Goal: Task Accomplishment & Management: Use online tool/utility

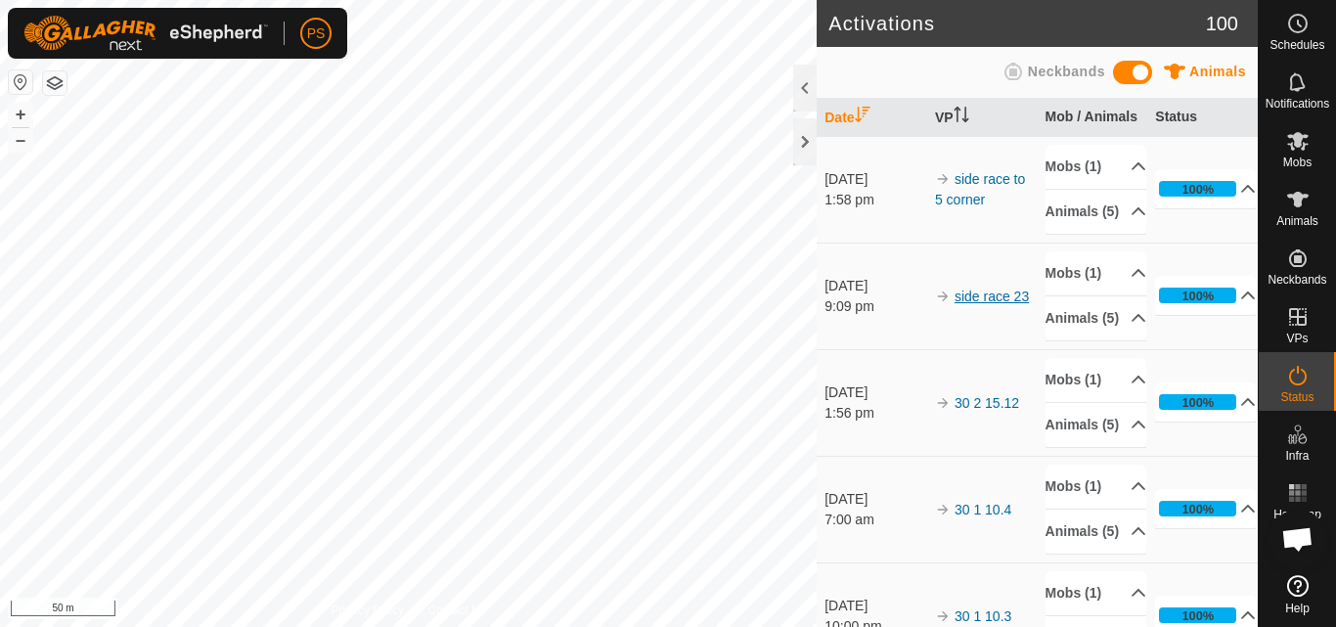
click at [987, 304] on link "side race 23" at bounding box center [991, 296] width 74 height 16
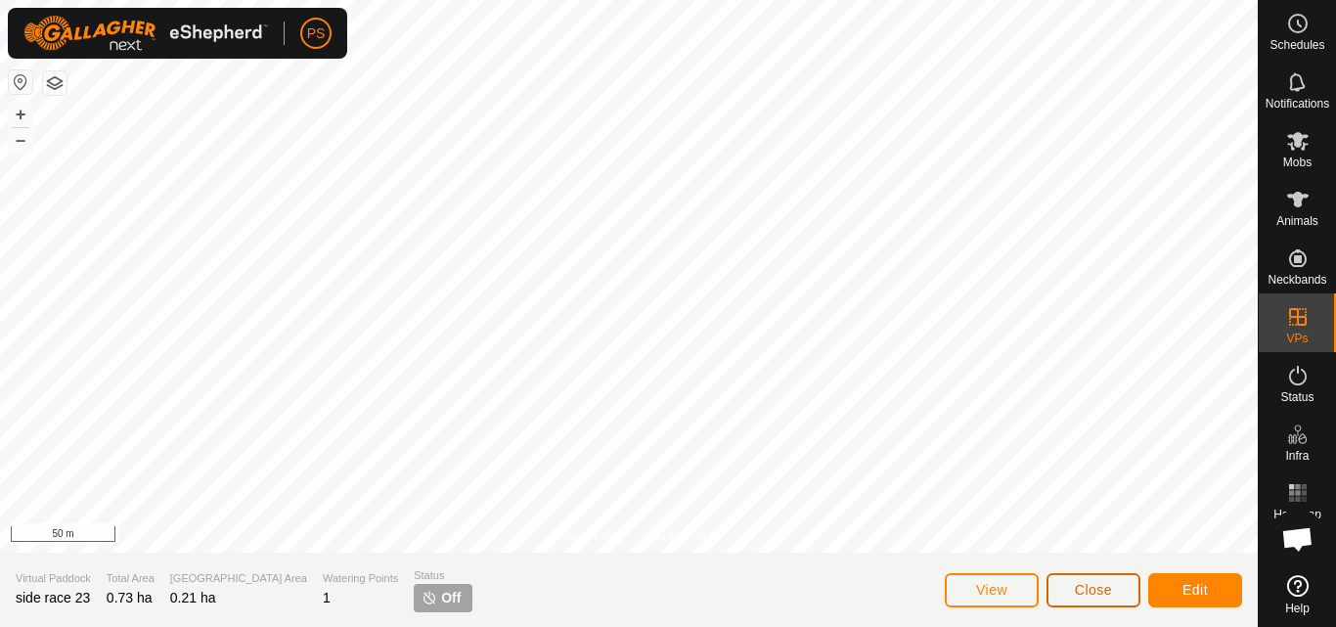
click at [1100, 582] on span "Close" at bounding box center [1093, 590] width 37 height 16
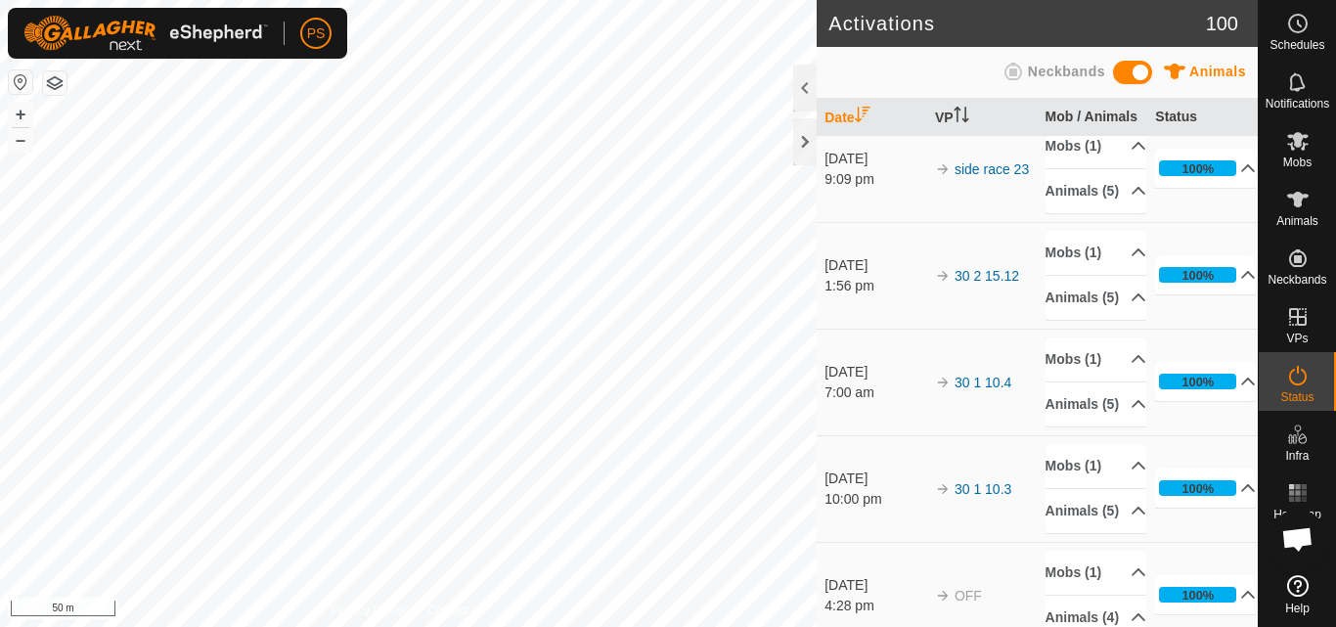
scroll to position [98, 0]
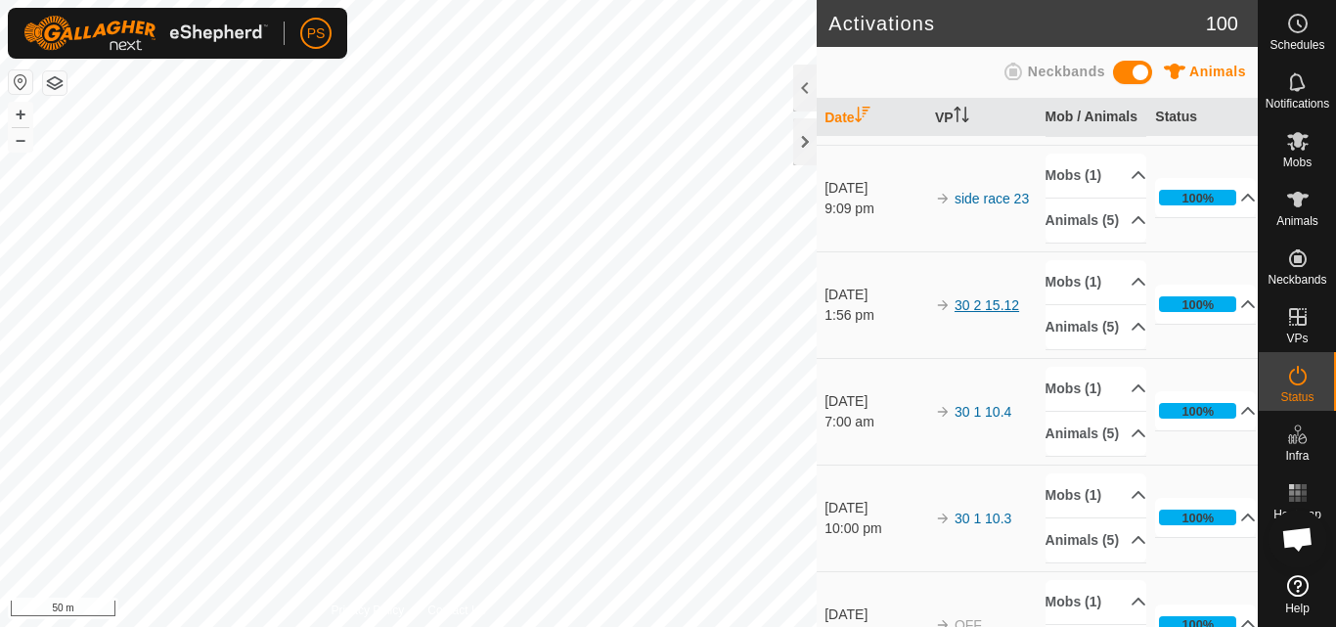
click at [990, 313] on link "30 2 15.12" at bounding box center [986, 305] width 65 height 16
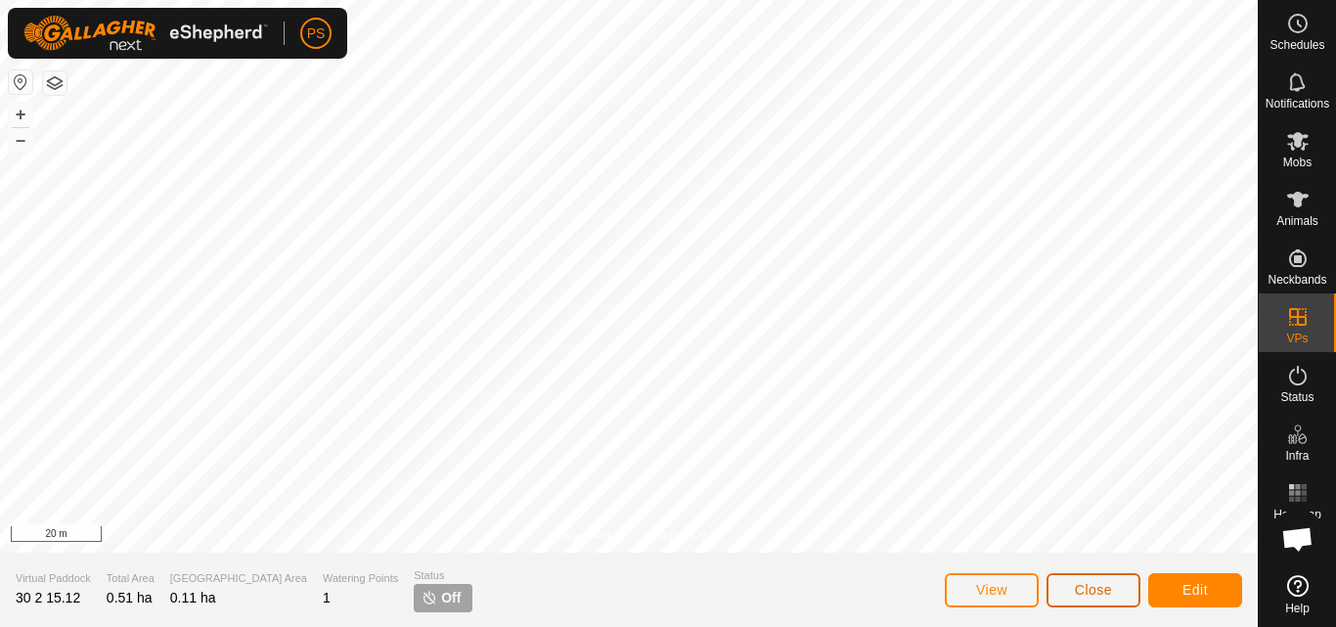
click at [1088, 587] on span "Close" at bounding box center [1093, 590] width 37 height 16
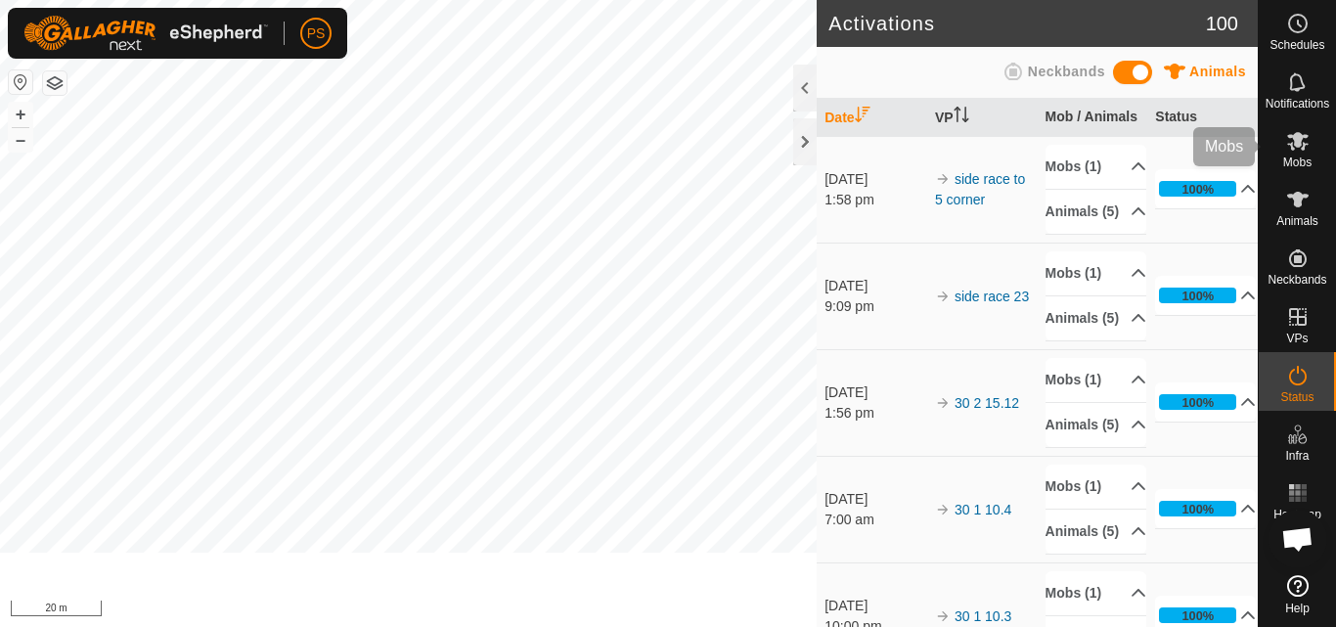
click at [1295, 84] on icon at bounding box center [1297, 81] width 23 height 23
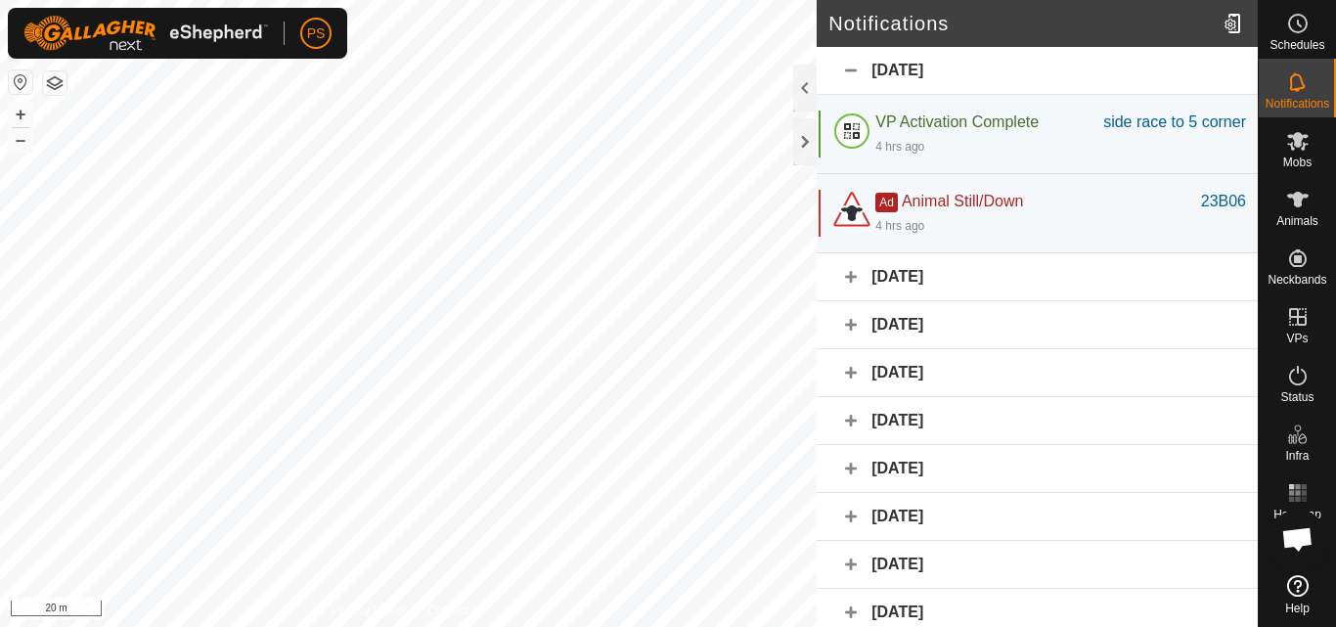
click at [854, 297] on div "Yesterday" at bounding box center [1036, 277] width 441 height 48
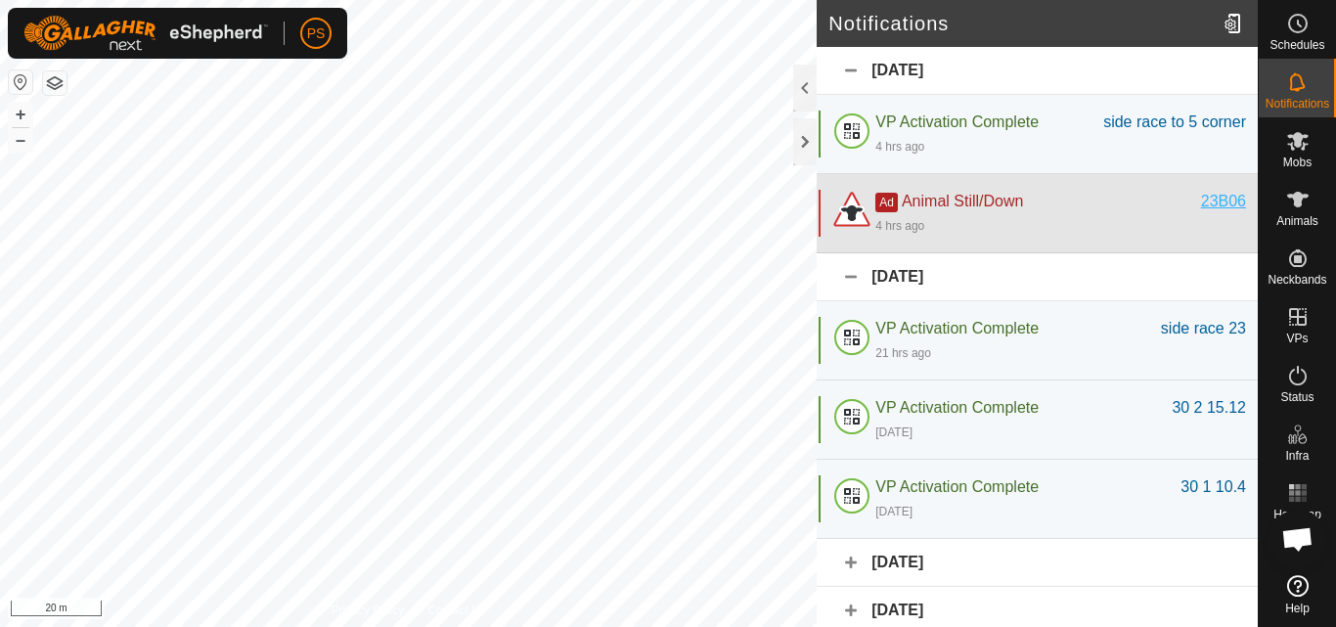
click at [1208, 213] on div "23B06" at bounding box center [1223, 201] width 45 height 23
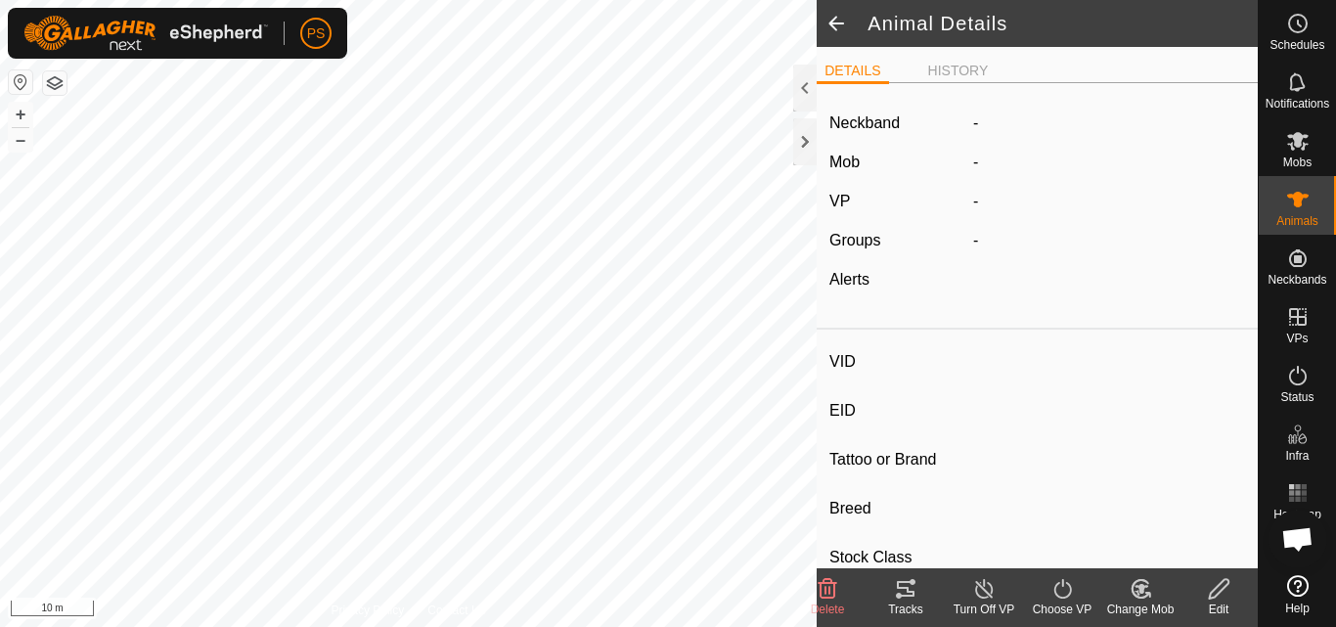
click at [1224, 593] on icon at bounding box center [1219, 588] width 24 height 23
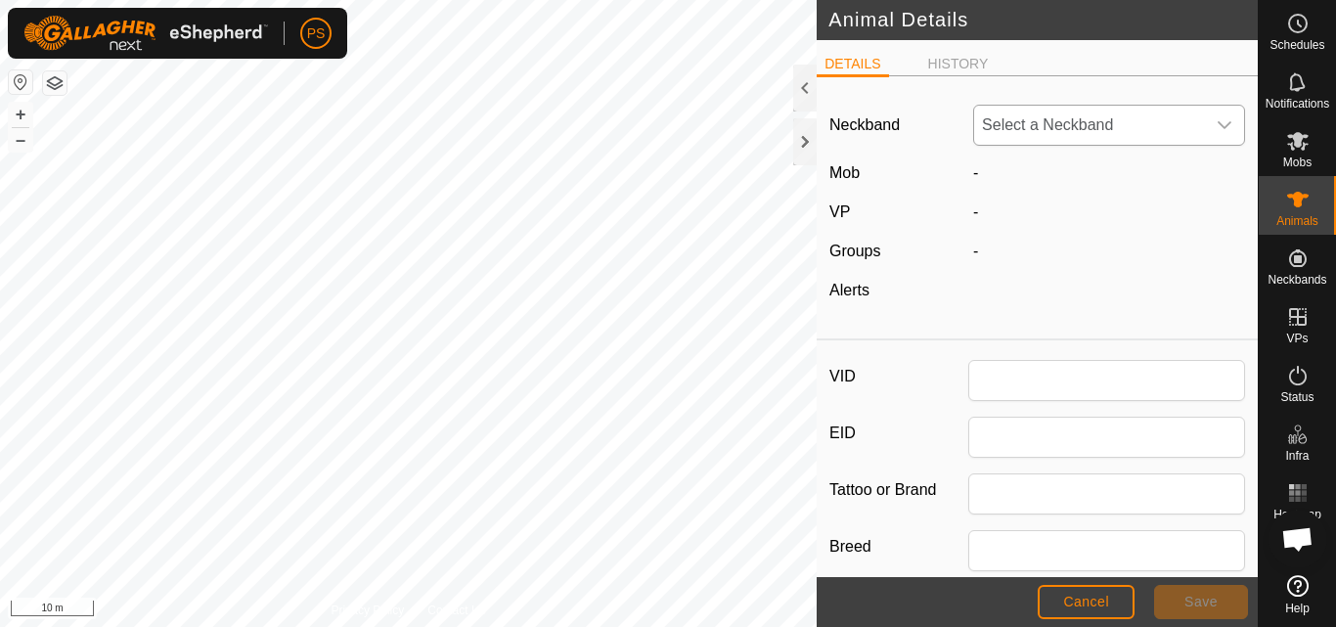
click at [1217, 128] on icon "dropdown trigger" at bounding box center [1224, 125] width 14 height 8
type input "23B06"
type input "0"
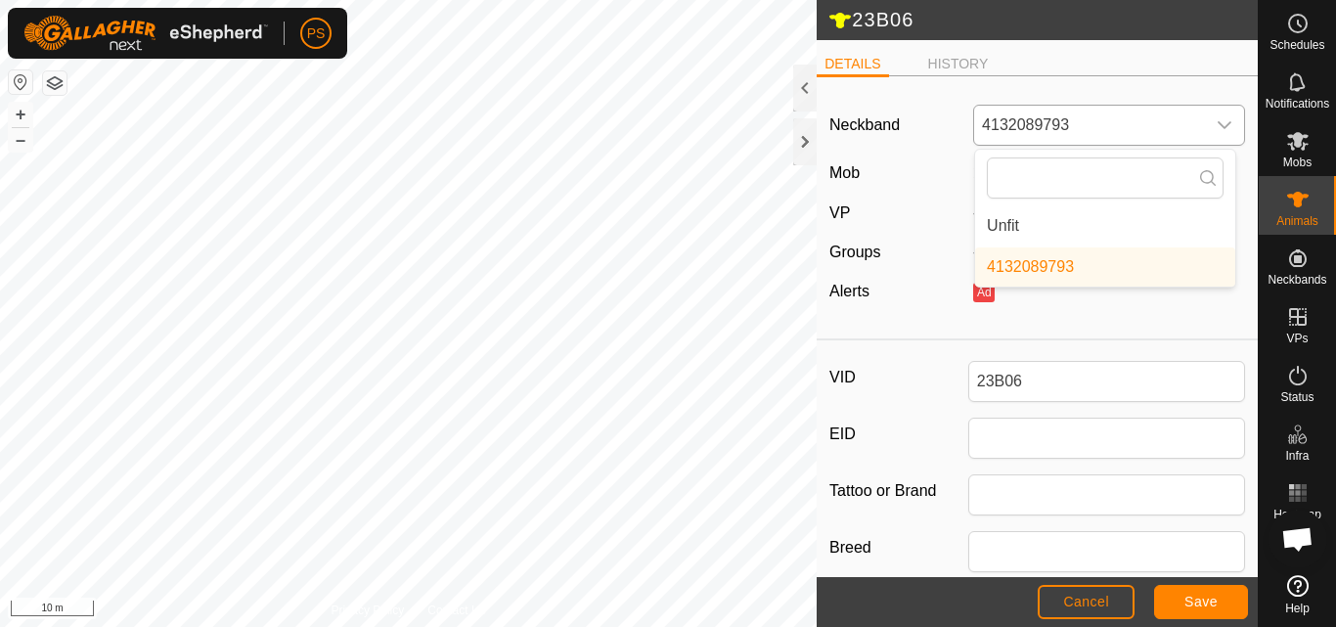
click at [1001, 221] on li "Unfit" at bounding box center [1105, 225] width 260 height 39
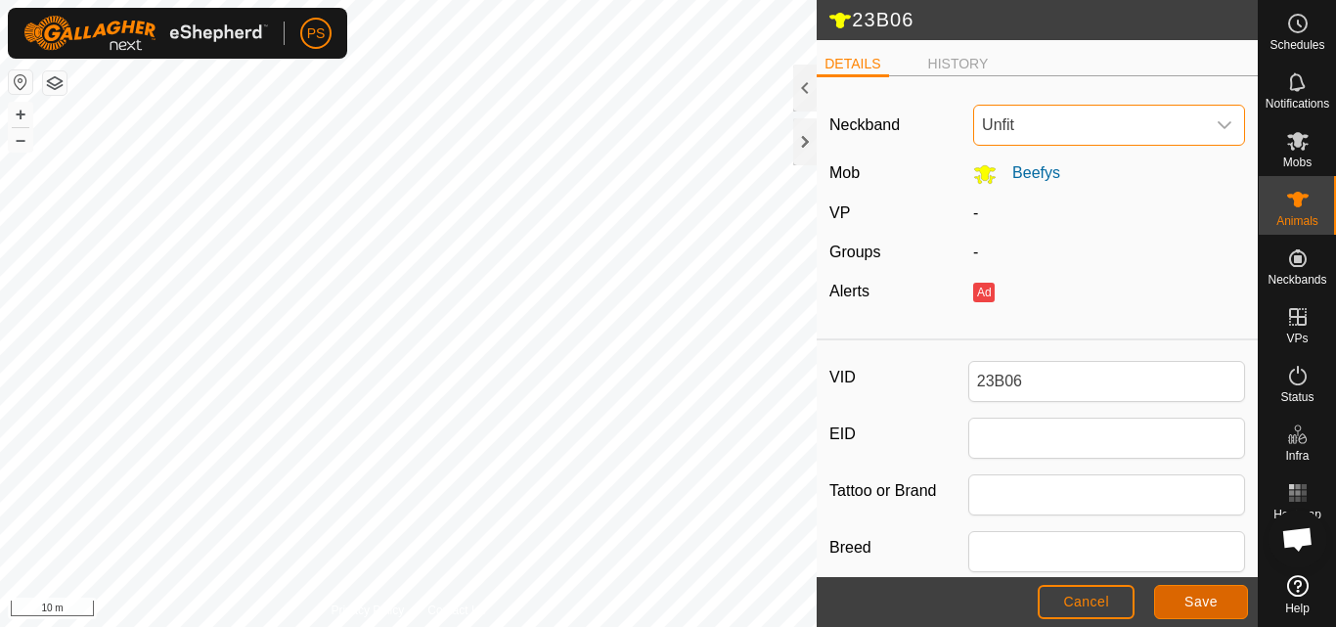
click at [1201, 601] on span "Save" at bounding box center [1200, 601] width 33 height 16
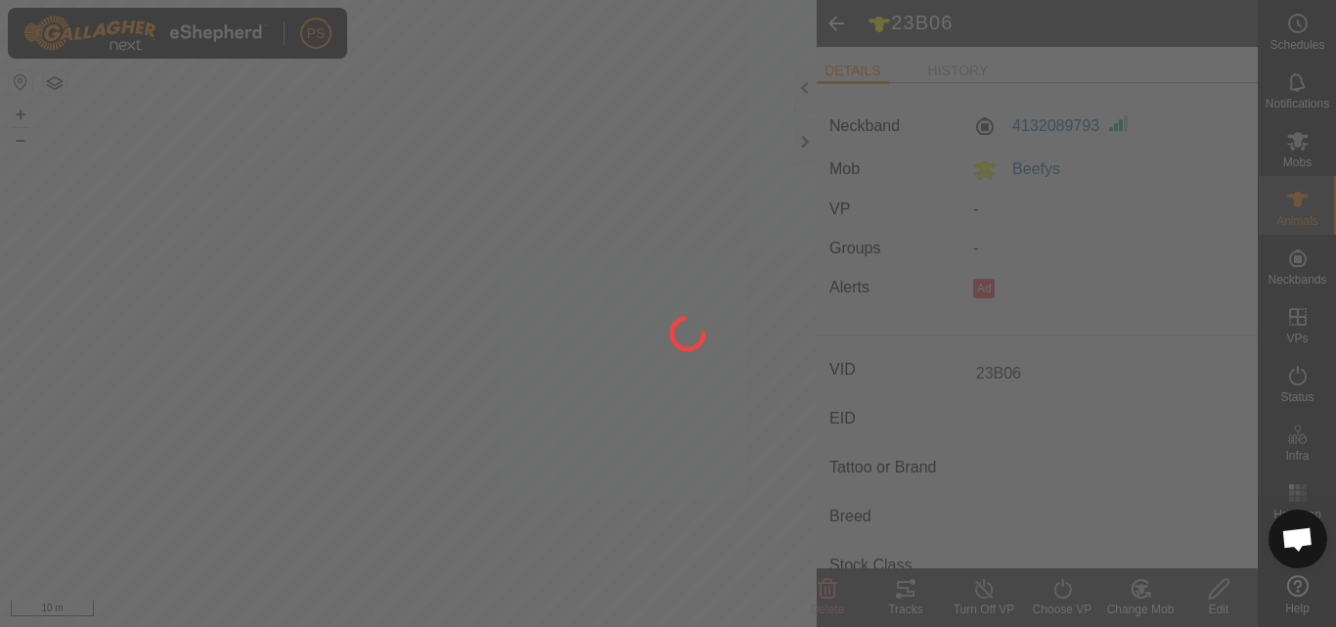
type input "-"
type input "0 kg"
type input "-"
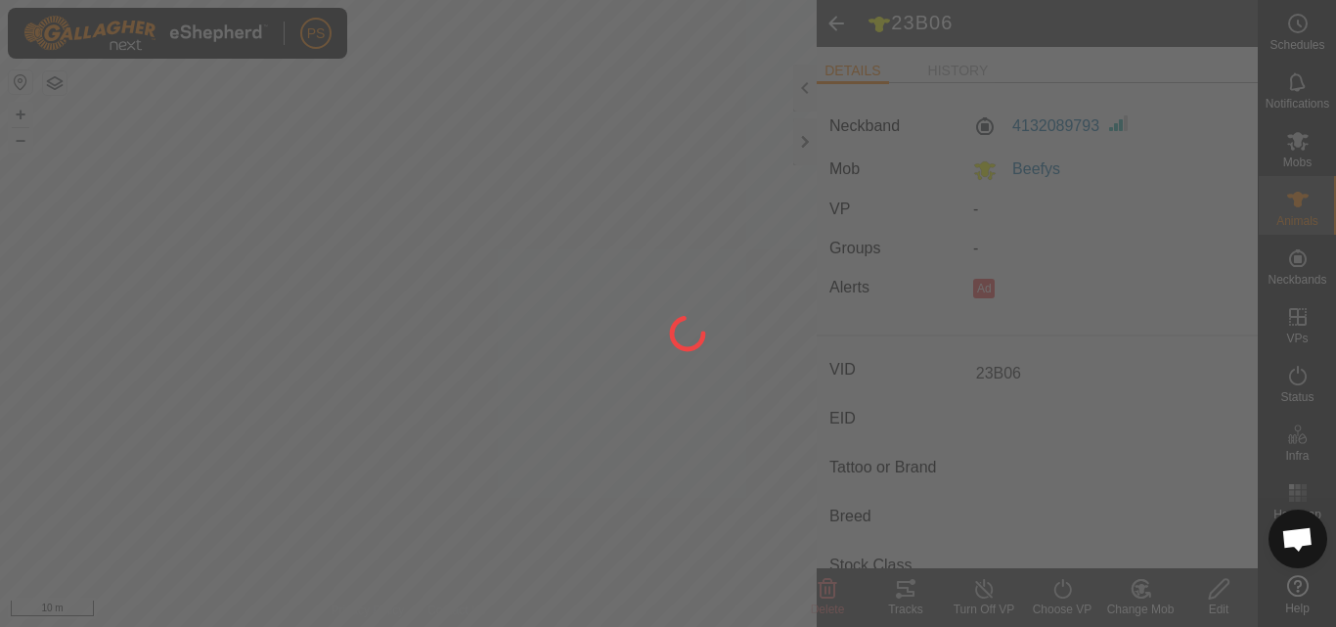
type input "-"
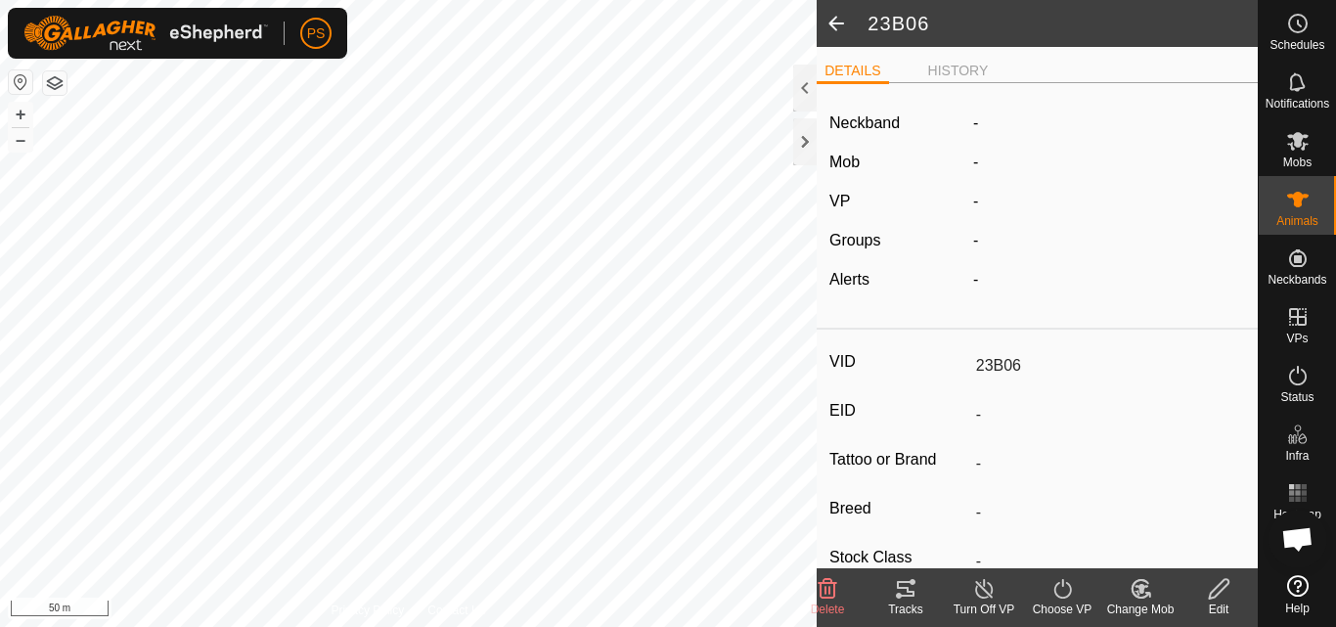
click at [830, 21] on span at bounding box center [835, 23] width 39 height 47
type input "23B06"
type input "-"
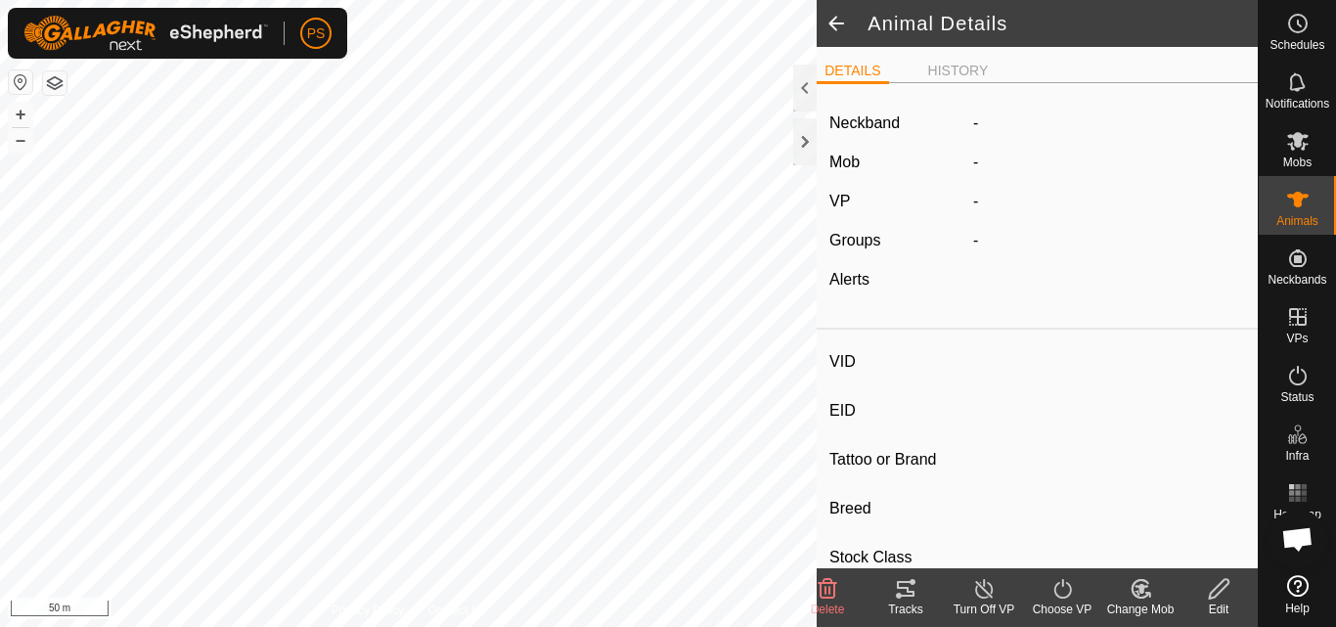
type input "-"
type input "0 kg"
type input "-"
click at [837, 21] on span at bounding box center [835, 23] width 39 height 47
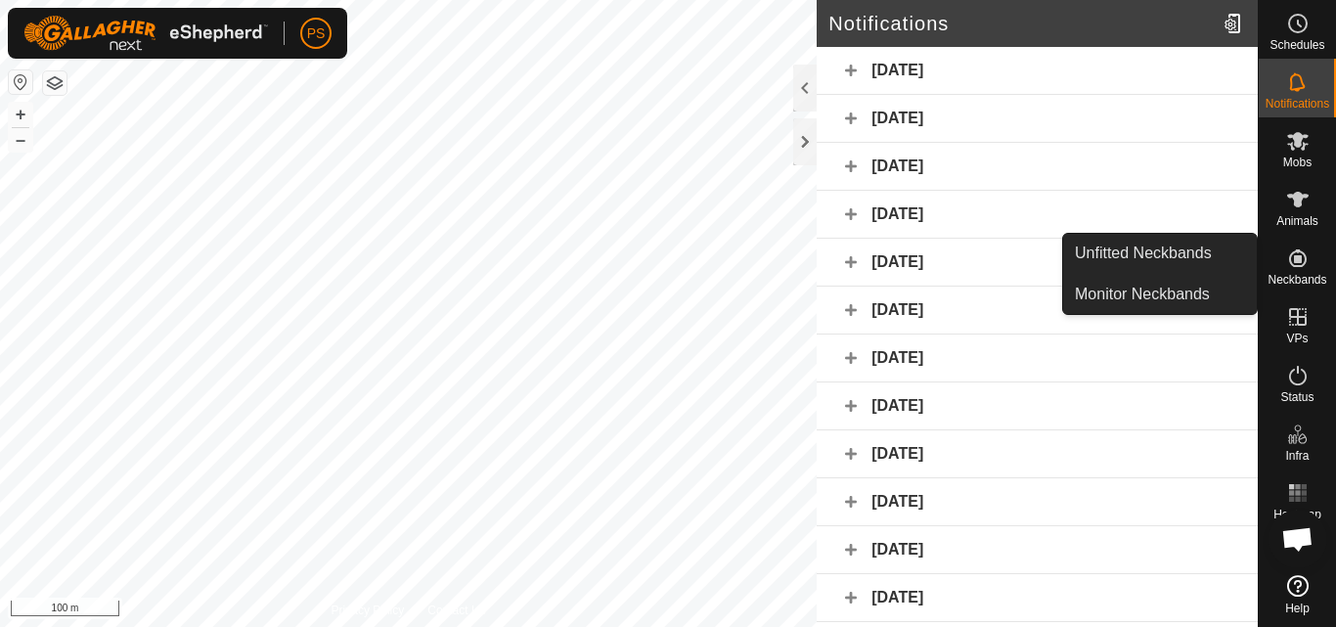
click at [1304, 261] on icon at bounding box center [1298, 258] width 18 height 18
click at [1144, 256] on link "Unfitted Neckbands" at bounding box center [1160, 253] width 194 height 39
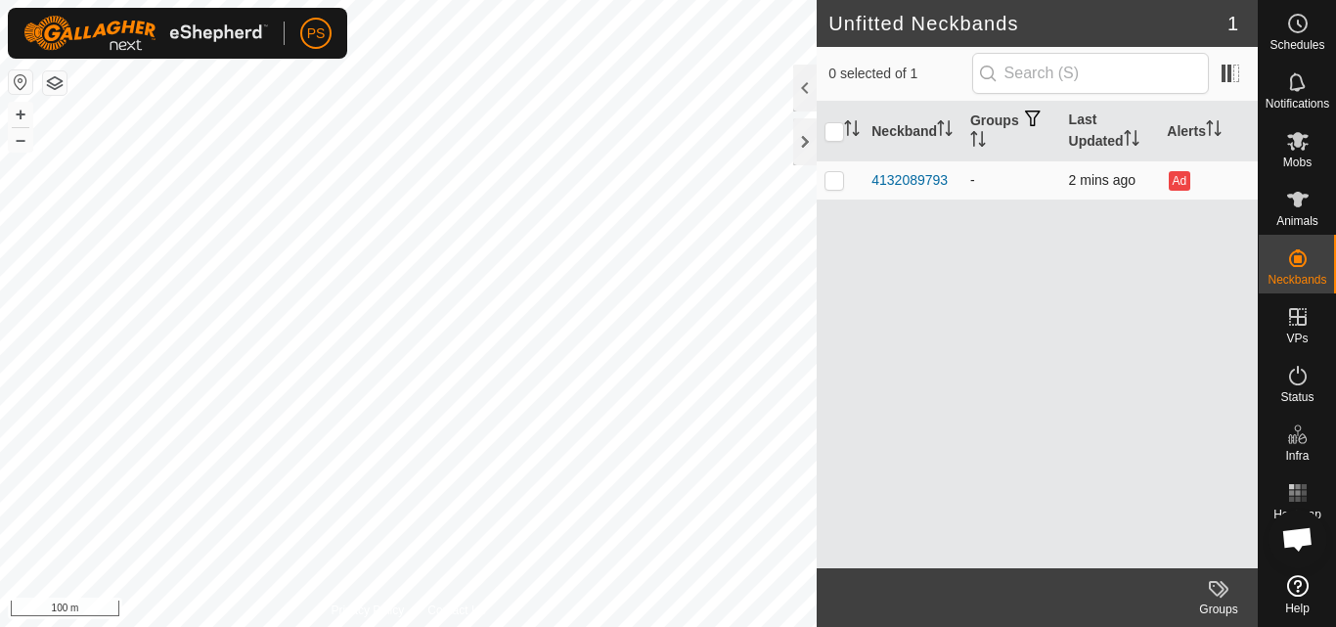
click at [832, 183] on p-checkbox at bounding box center [834, 180] width 20 height 16
checkbox input "true"
click at [832, 183] on p-checkbox at bounding box center [834, 180] width 20 height 16
checkbox input "false"
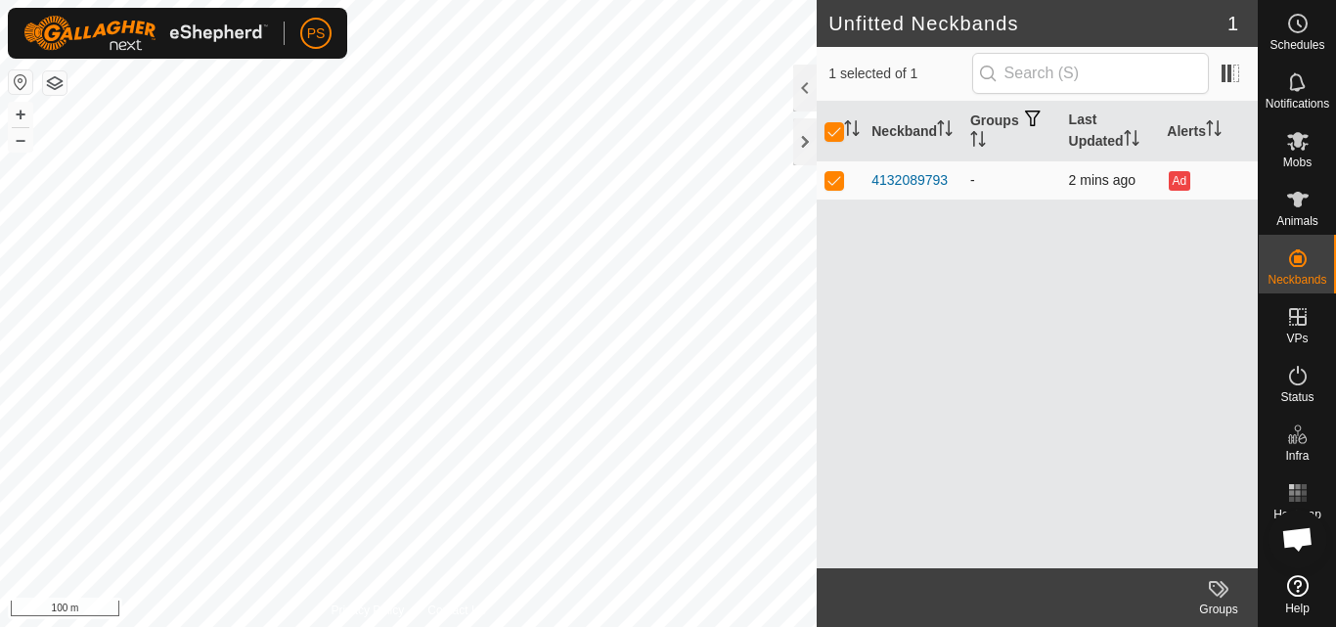
checkbox input "false"
click at [1298, 84] on icon at bounding box center [1297, 81] width 23 height 23
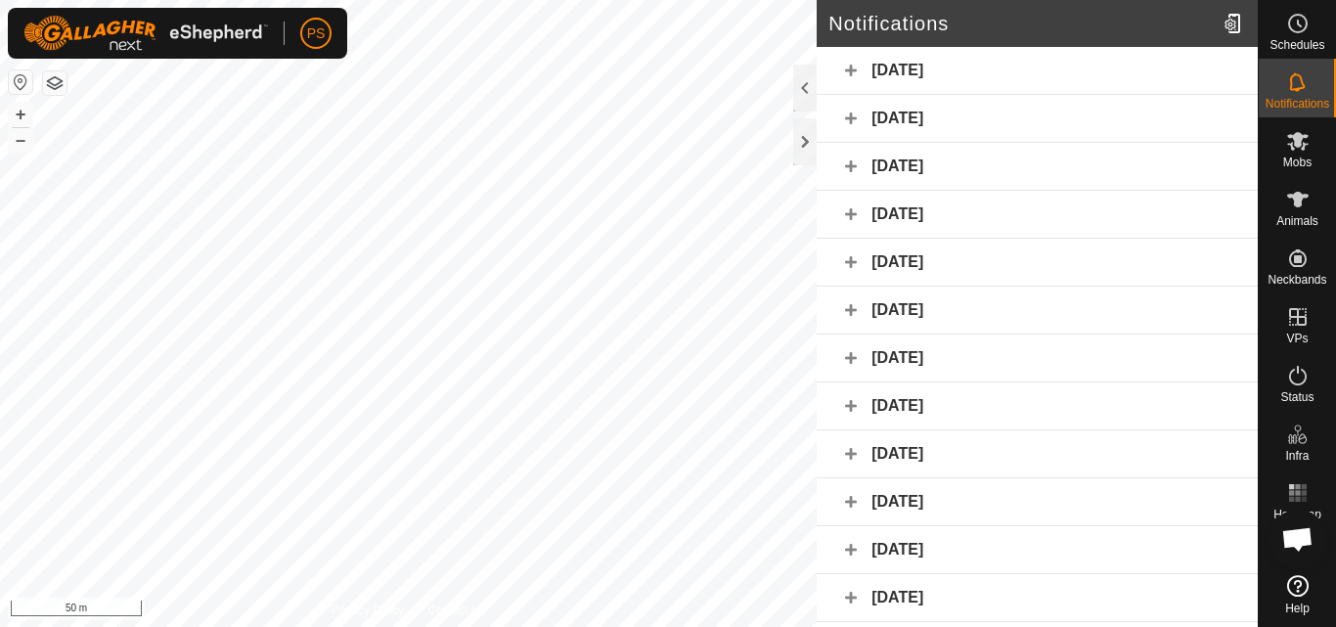
click at [844, 114] on div "Yesterday" at bounding box center [1036, 119] width 441 height 48
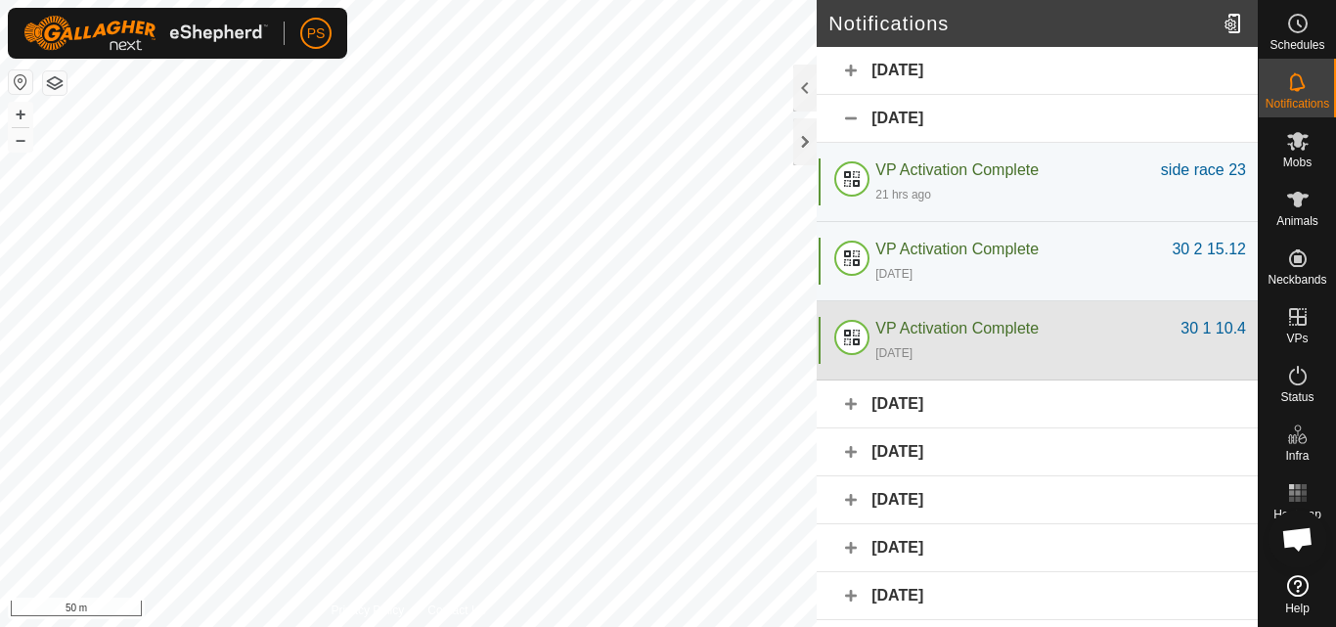
click at [992, 329] on span "VP Activation Complete" at bounding box center [956, 328] width 163 height 17
click at [1189, 331] on div "30 1 10.4" at bounding box center [1213, 328] width 66 height 23
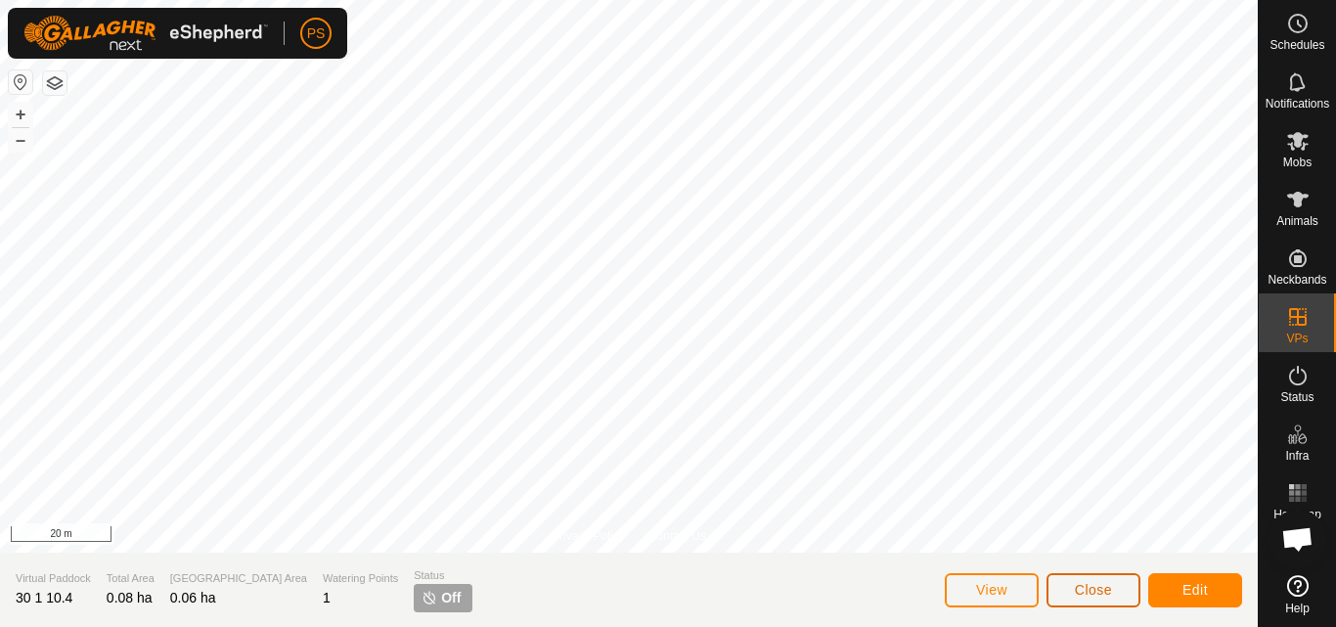
click at [1104, 592] on span "Close" at bounding box center [1093, 590] width 37 height 16
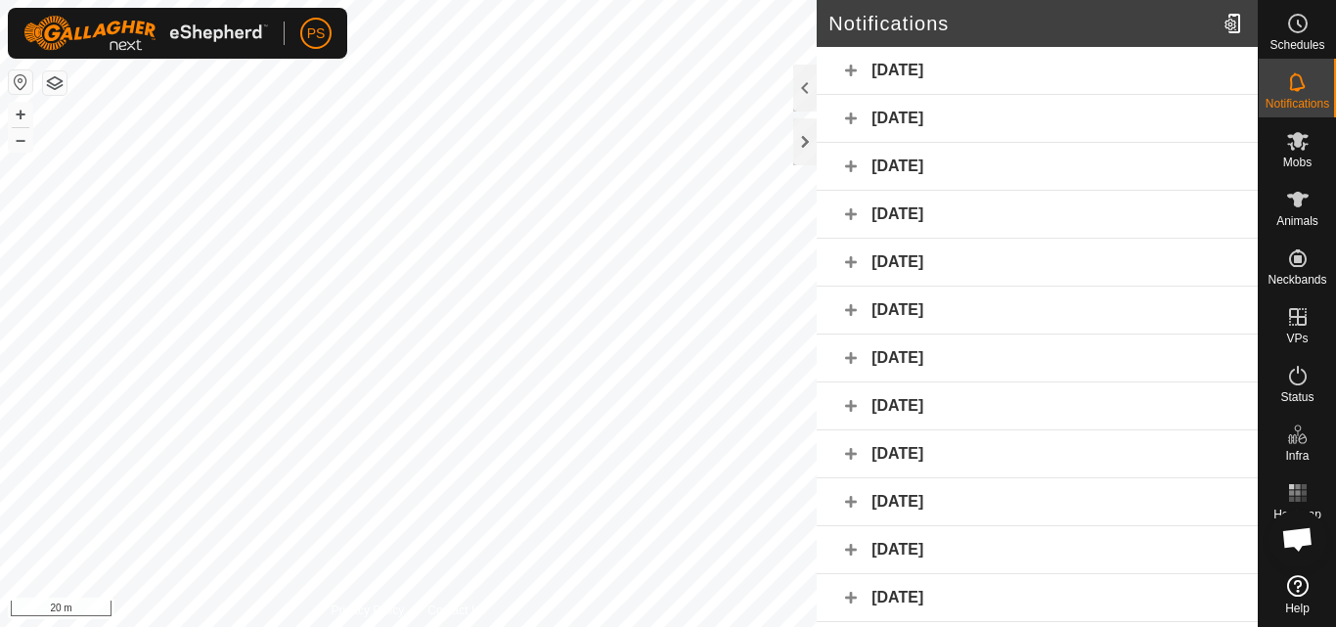
click at [854, 113] on div "Yesterday" at bounding box center [1036, 119] width 441 height 48
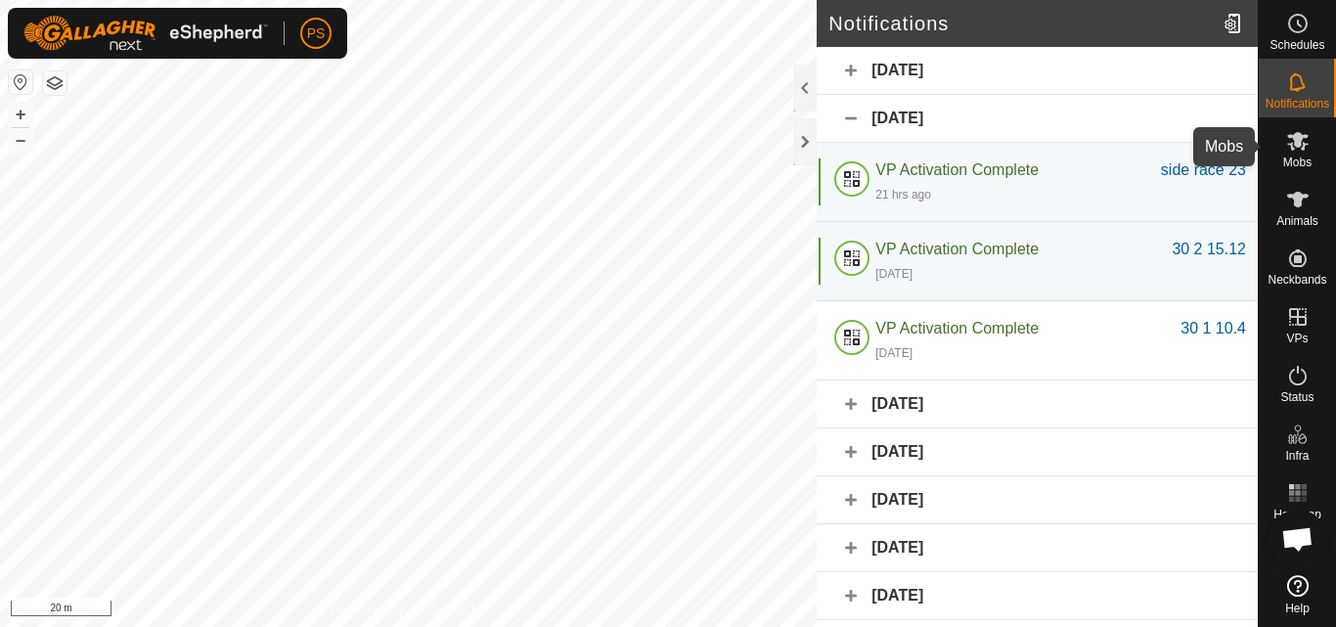
click at [1296, 140] on icon at bounding box center [1298, 141] width 22 height 19
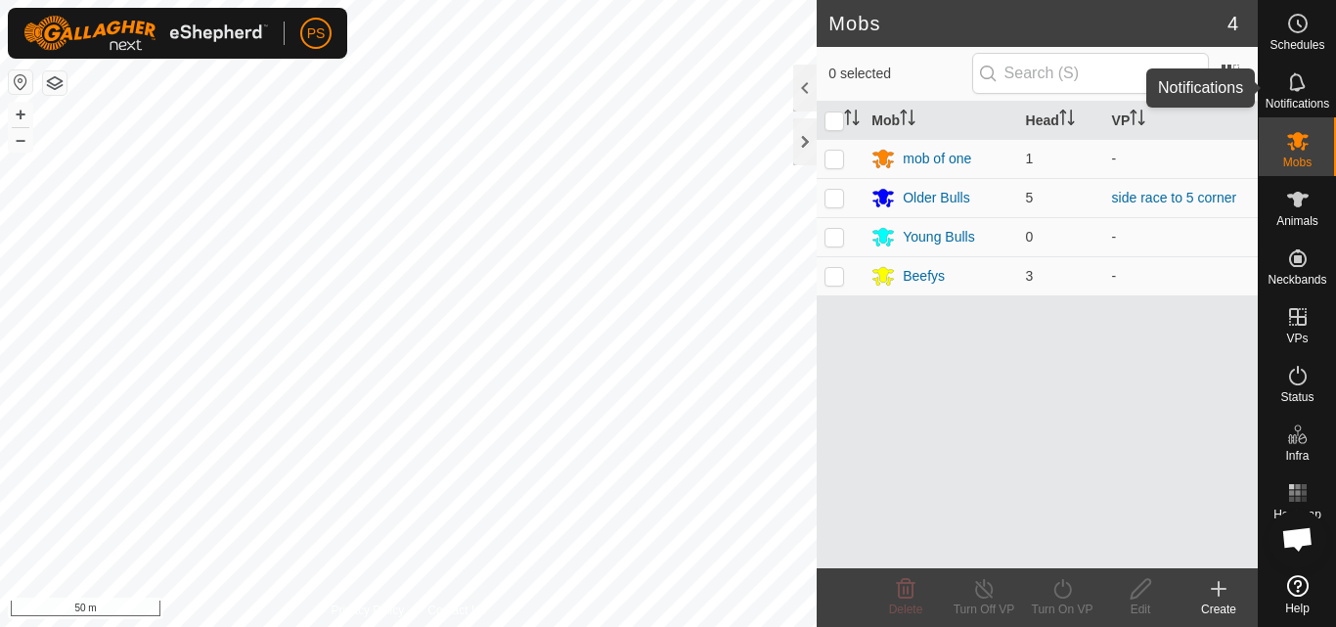
click at [1295, 87] on icon at bounding box center [1297, 81] width 23 height 23
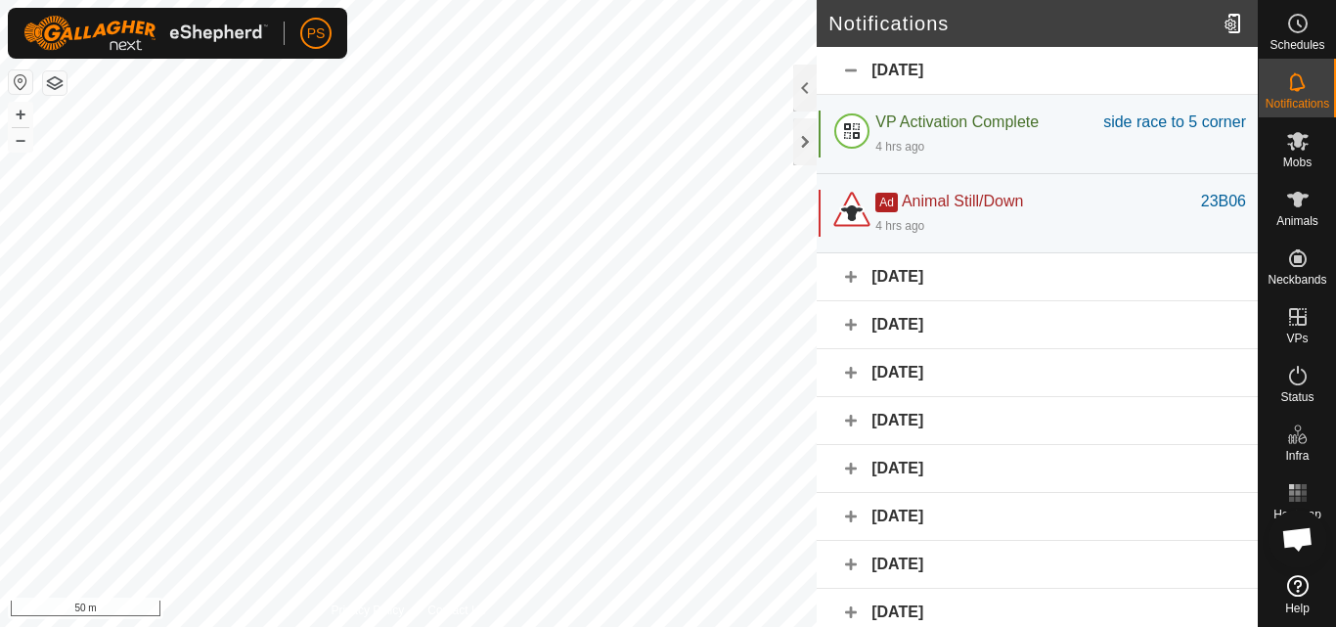
click at [851, 301] on div "Yesterday" at bounding box center [1036, 277] width 441 height 48
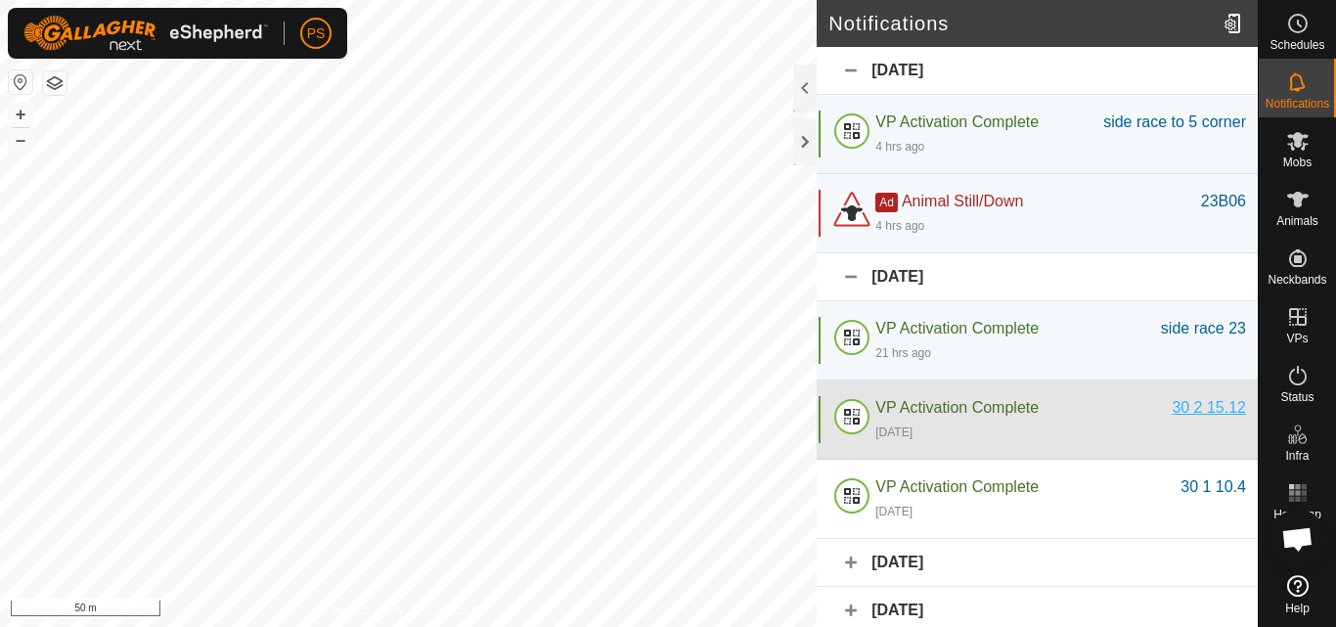
click at [1206, 419] on div "30 2 15.12" at bounding box center [1208, 407] width 74 height 23
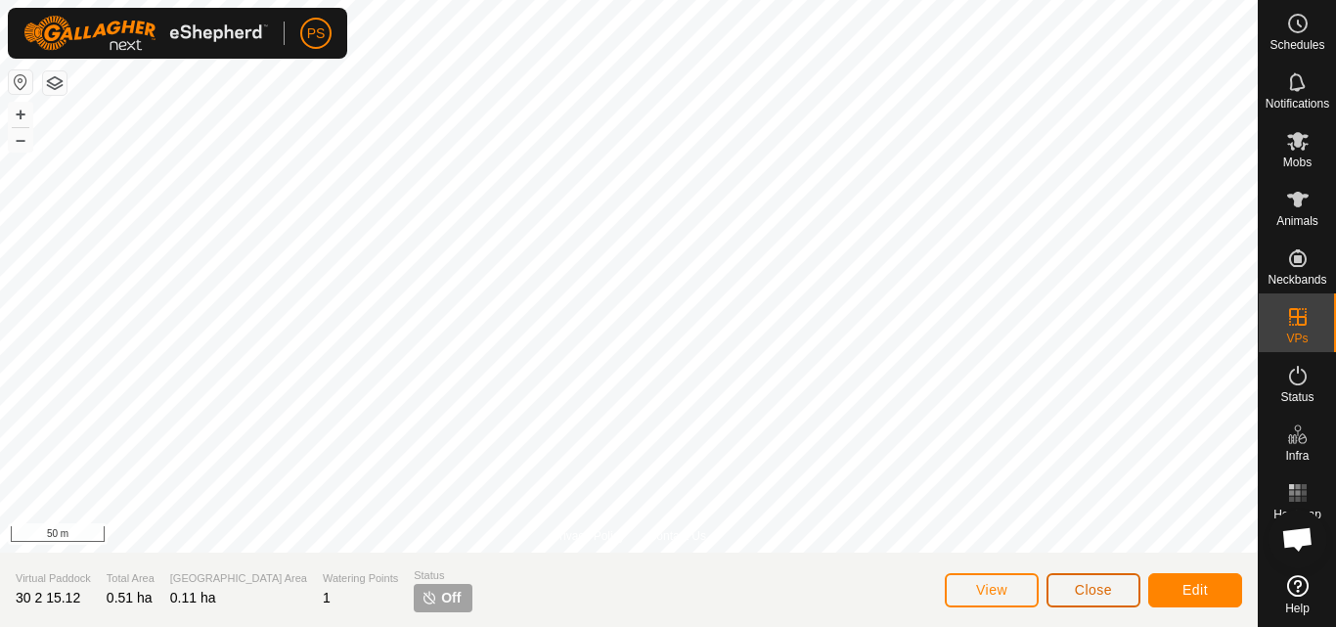
click at [1098, 592] on span "Close" at bounding box center [1093, 590] width 37 height 16
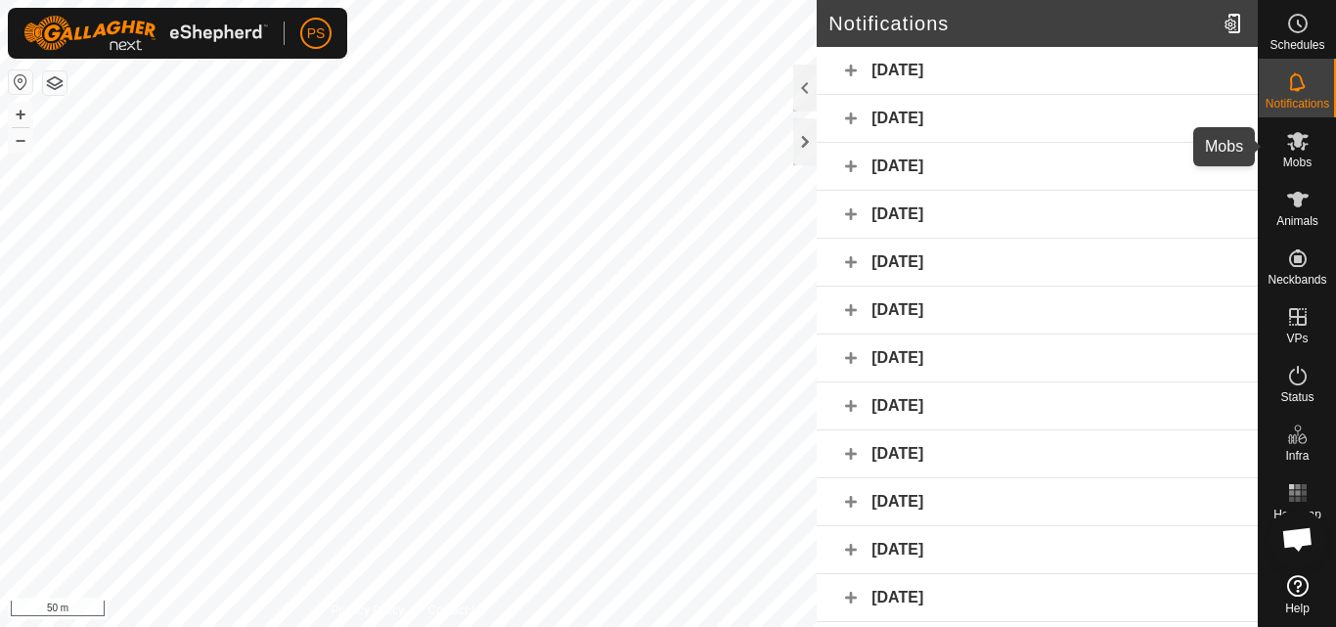
click at [1295, 143] on icon at bounding box center [1298, 141] width 22 height 19
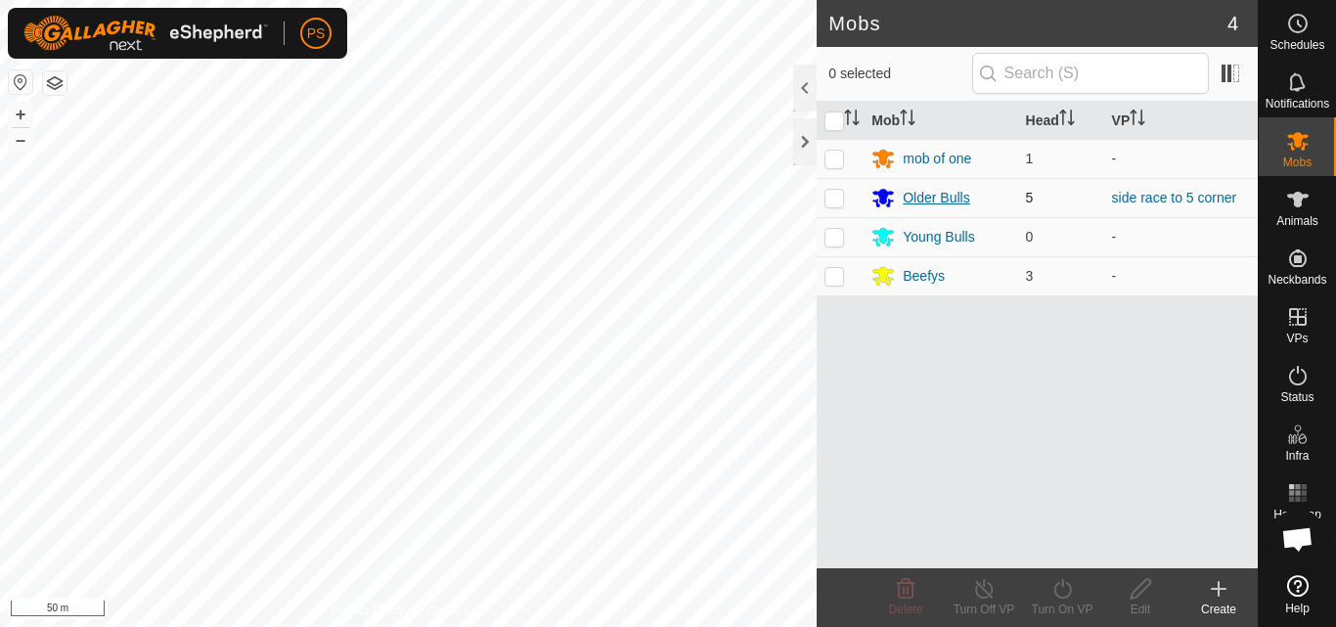
click at [944, 201] on div "Older Bulls" at bounding box center [935, 198] width 66 height 21
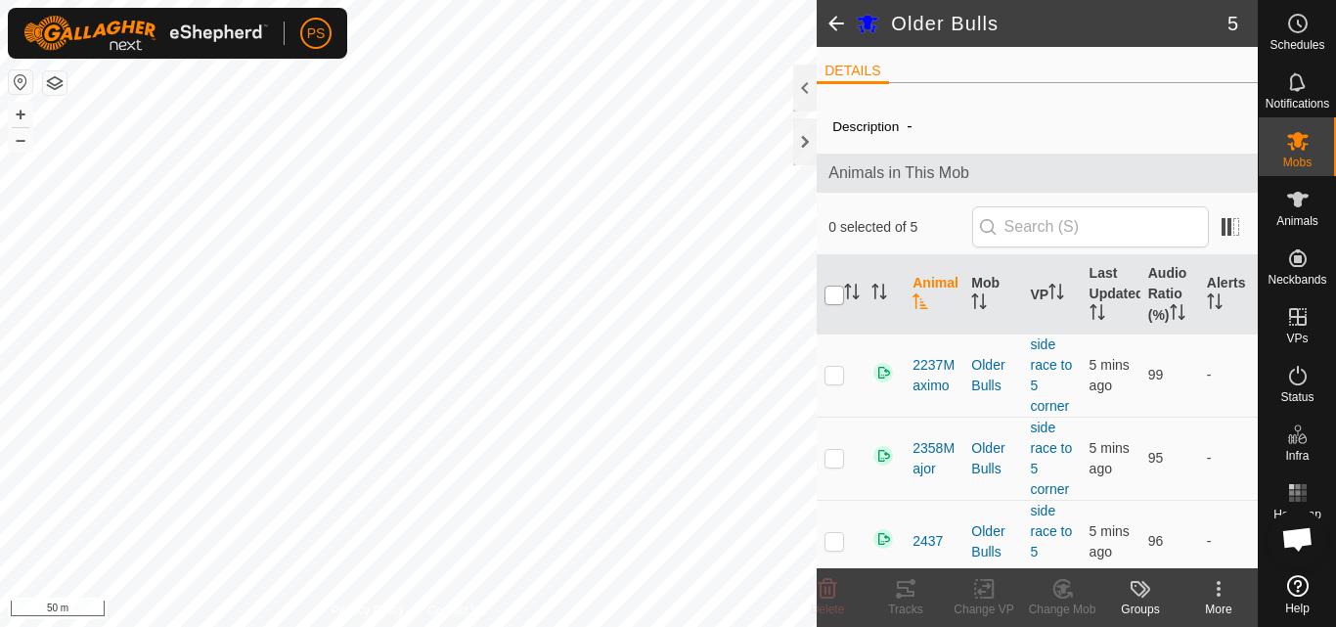
click at [835, 301] on input "checkbox" at bounding box center [834, 295] width 20 height 20
checkbox input "true"
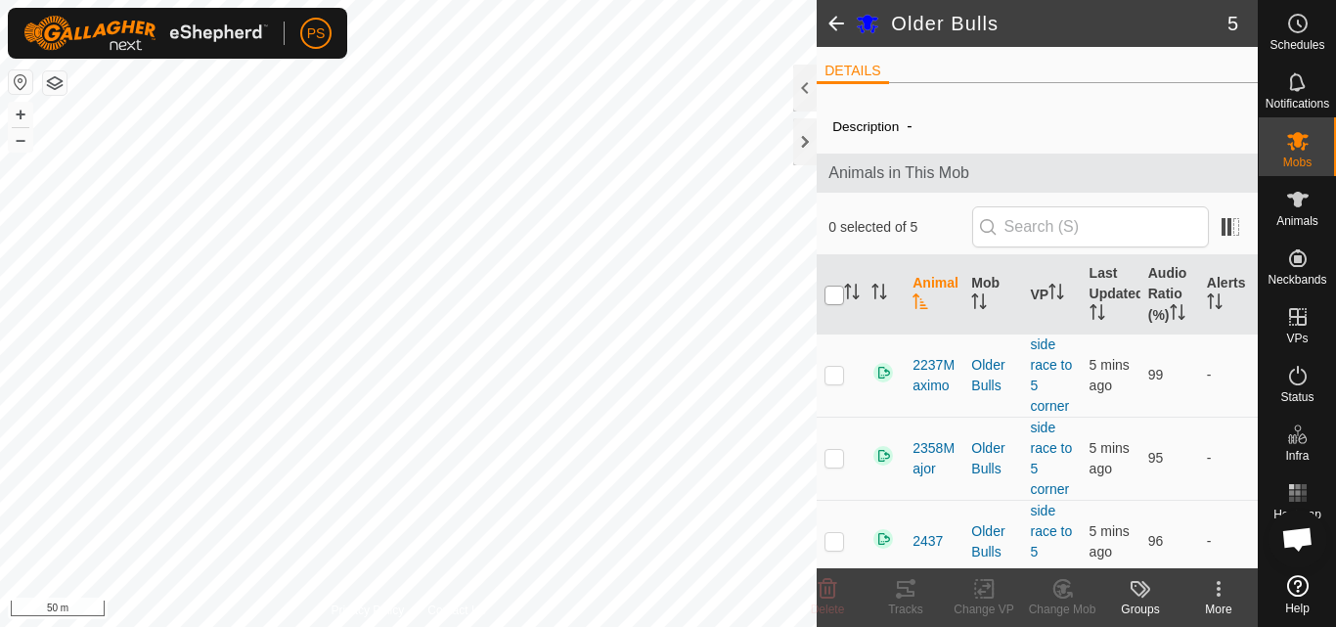
checkbox input "true"
click at [1216, 582] on icon at bounding box center [1218, 588] width 23 height 23
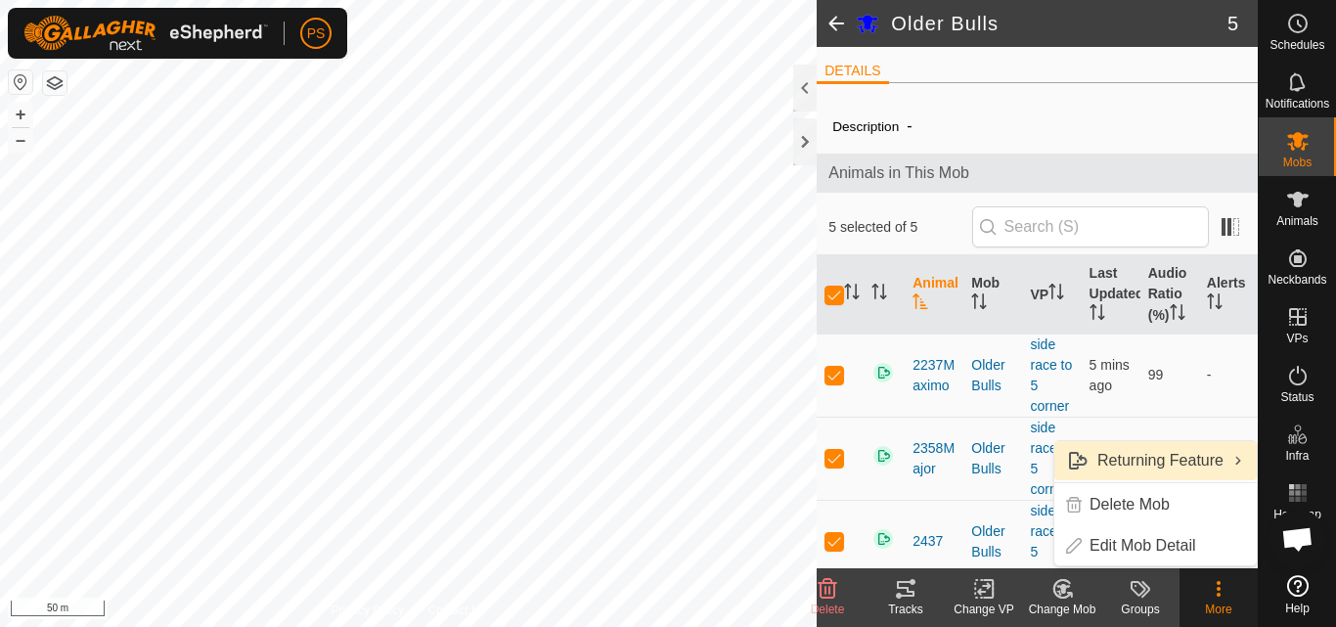
click at [1192, 466] on link "Returning Feature" at bounding box center [1155, 460] width 202 height 39
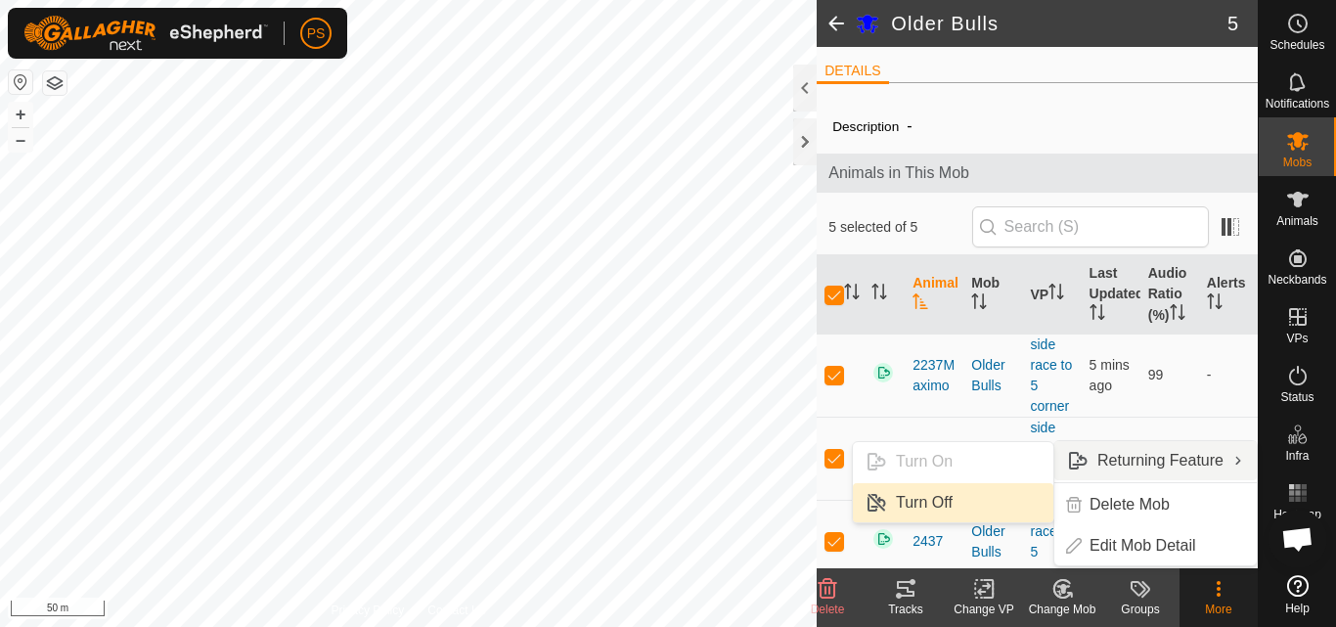
click at [930, 504] on link "Turn Off" at bounding box center [953, 502] width 200 height 39
checkbox input "false"
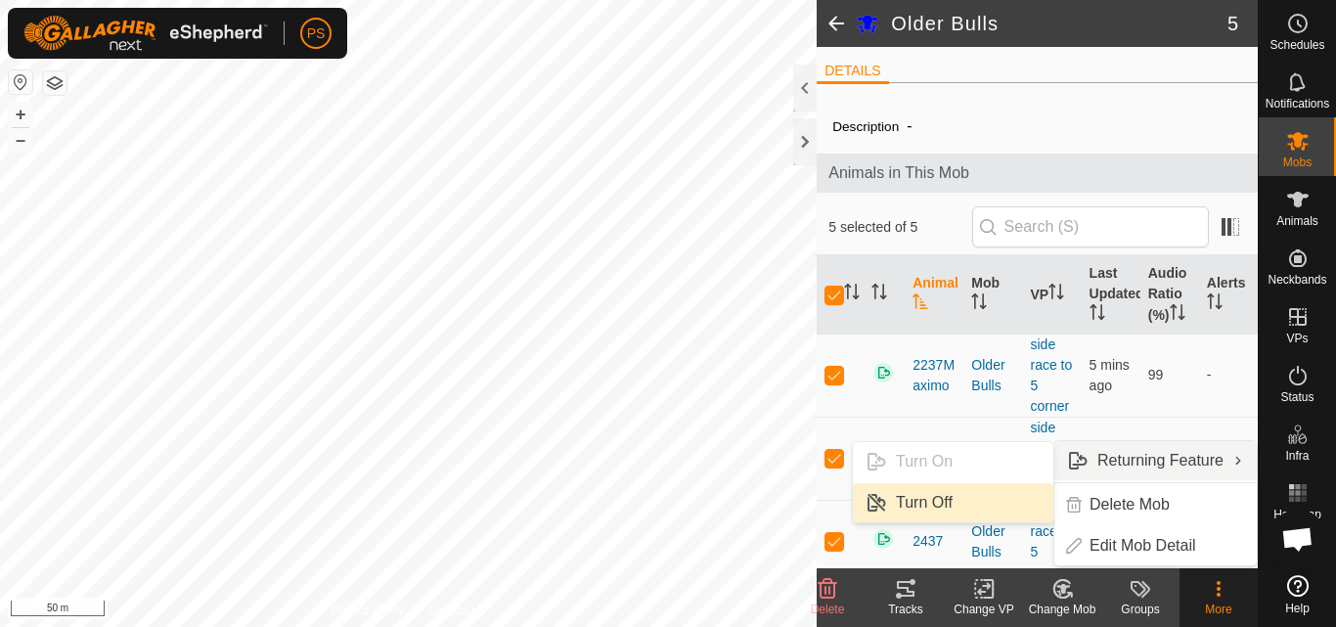
checkbox input "false"
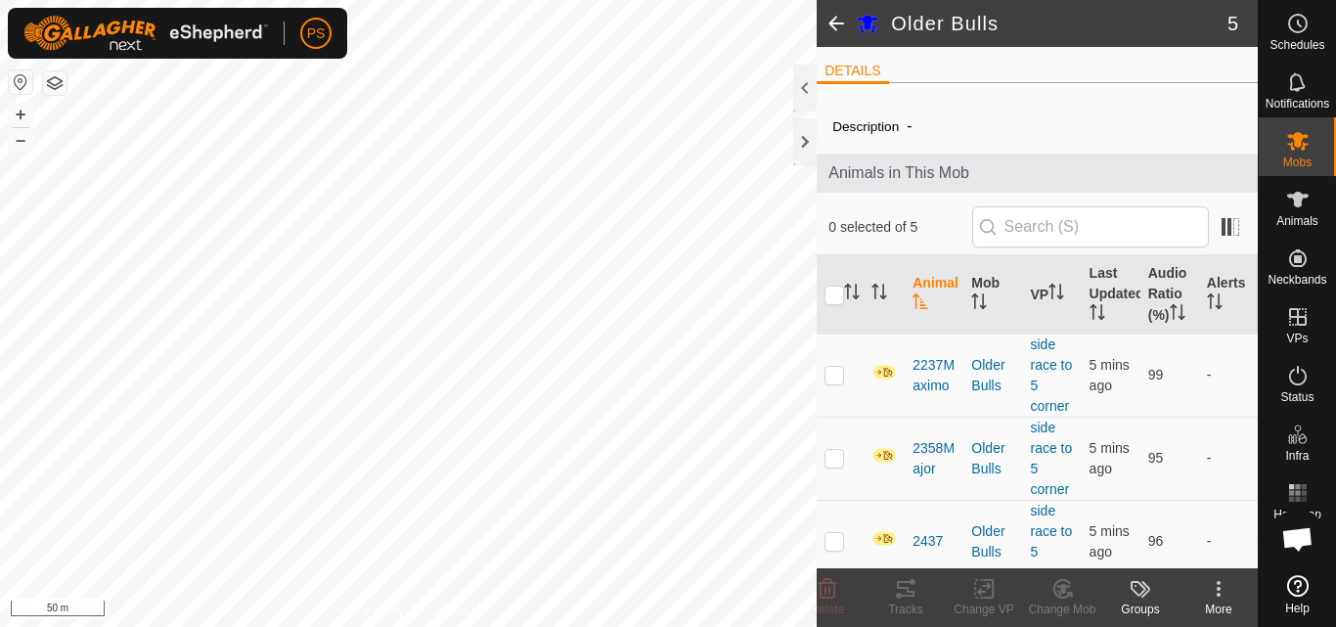
click at [838, 21] on span at bounding box center [835, 23] width 39 height 47
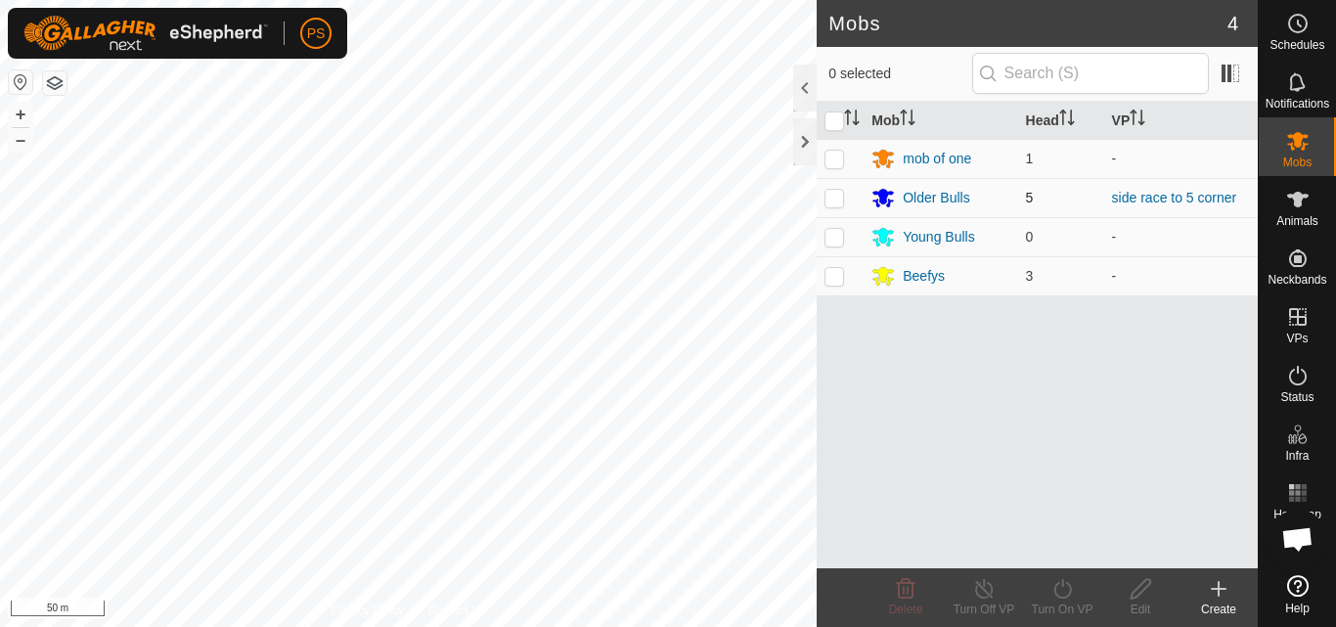
click at [831, 198] on p-checkbox at bounding box center [834, 198] width 20 height 16
checkbox input "true"
click at [1062, 593] on icon at bounding box center [1062, 588] width 24 height 23
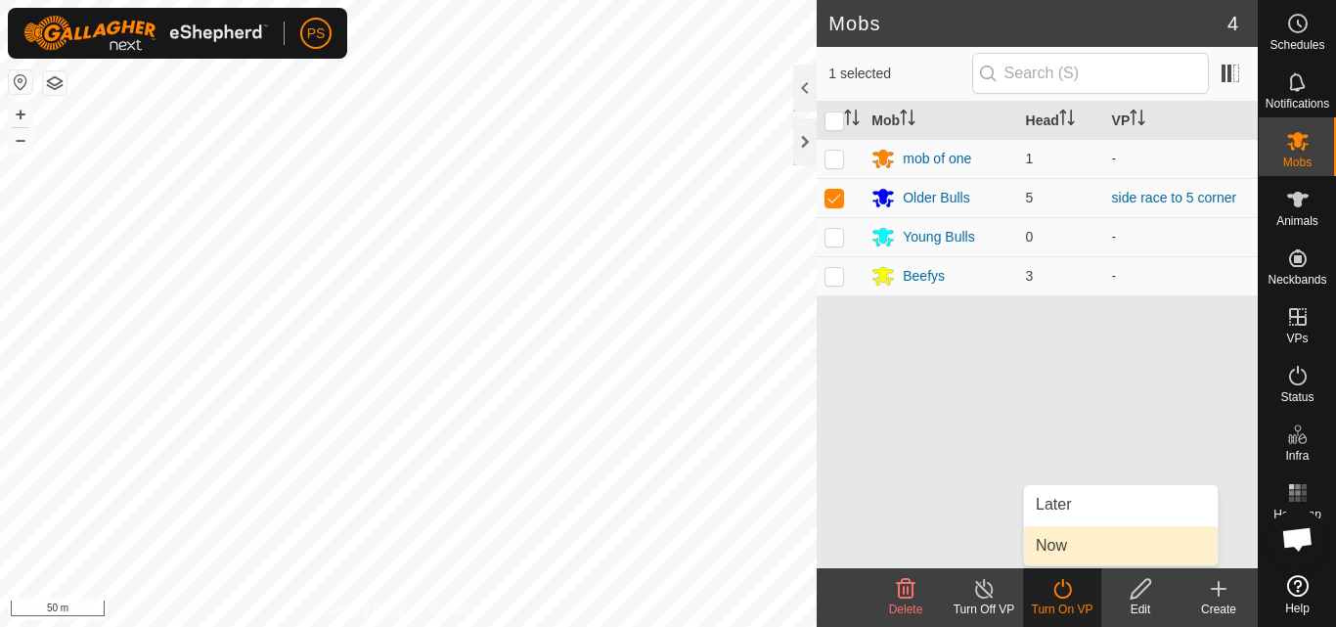
click at [1075, 550] on link "Now" at bounding box center [1121, 545] width 194 height 39
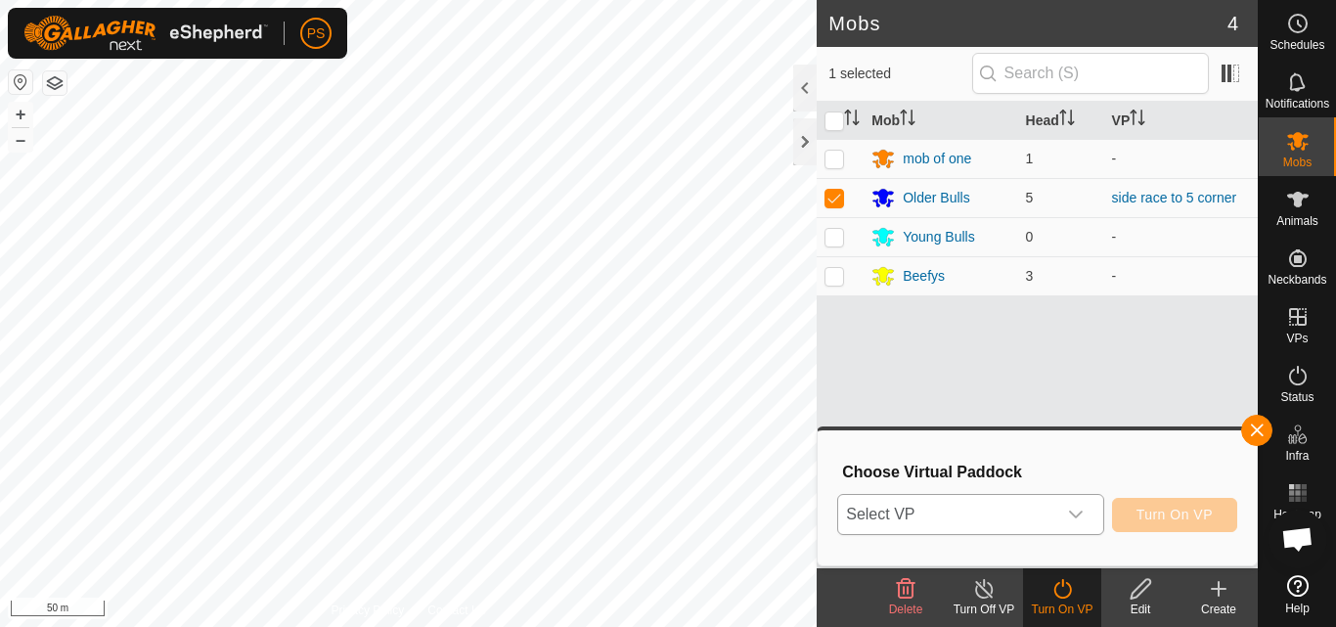
click at [1075, 507] on icon "dropdown trigger" at bounding box center [1076, 514] width 16 height 16
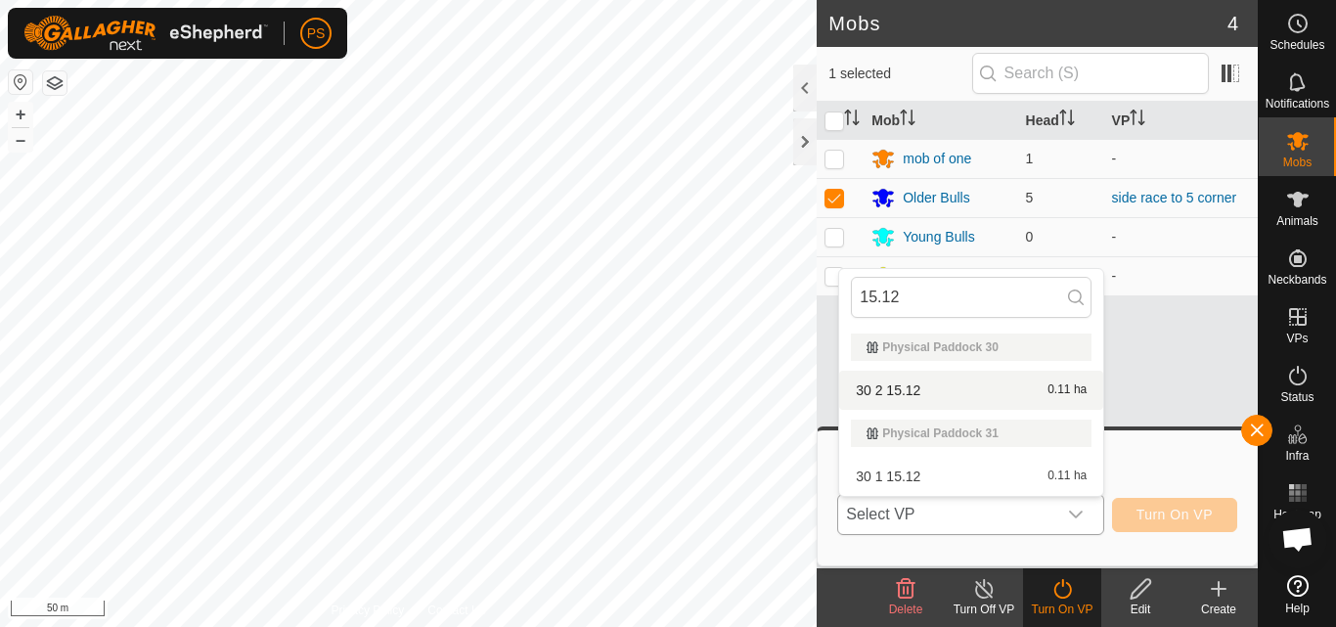
type input "15.12"
click at [935, 390] on li "30 2 15.12 0.11 ha" at bounding box center [971, 390] width 264 height 39
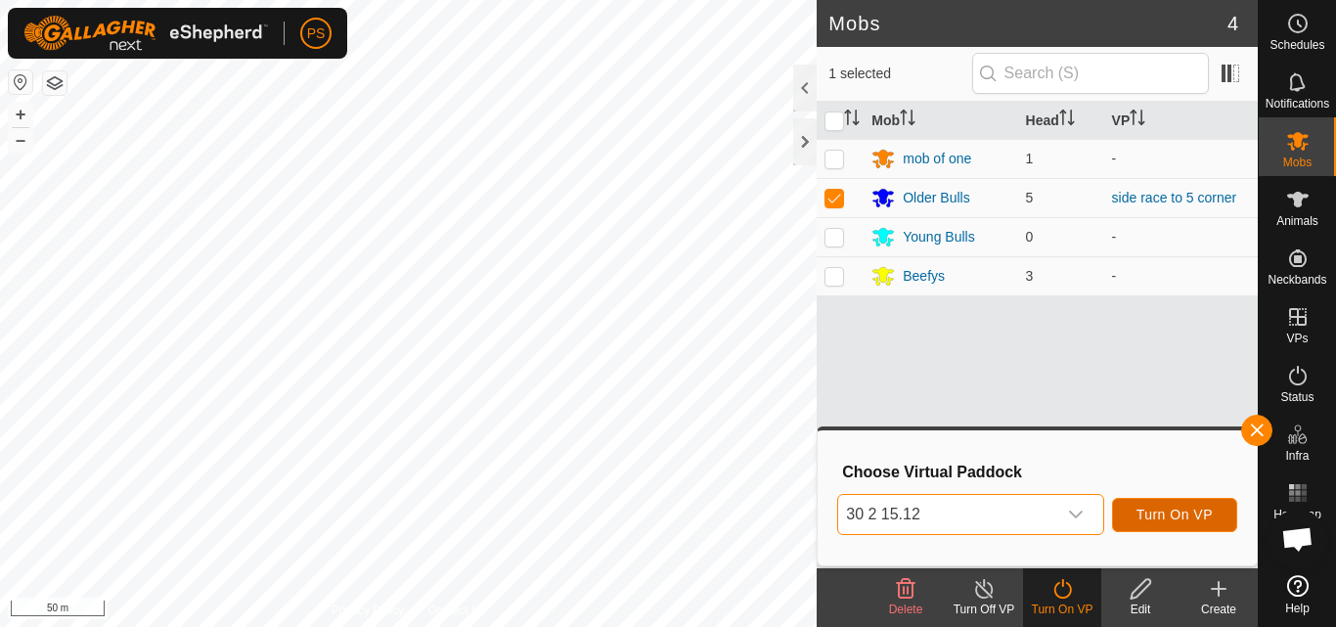
click at [1178, 519] on span "Turn On VP" at bounding box center [1174, 514] width 76 height 16
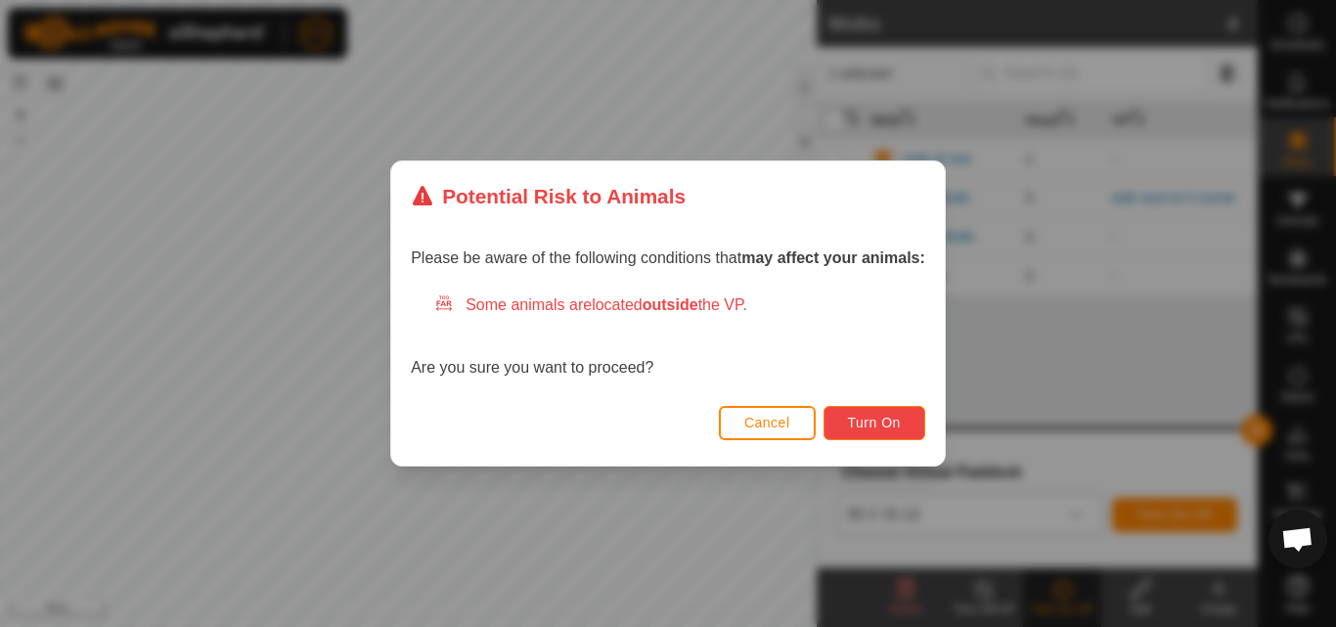
click at [887, 424] on span "Turn On" at bounding box center [874, 423] width 53 height 16
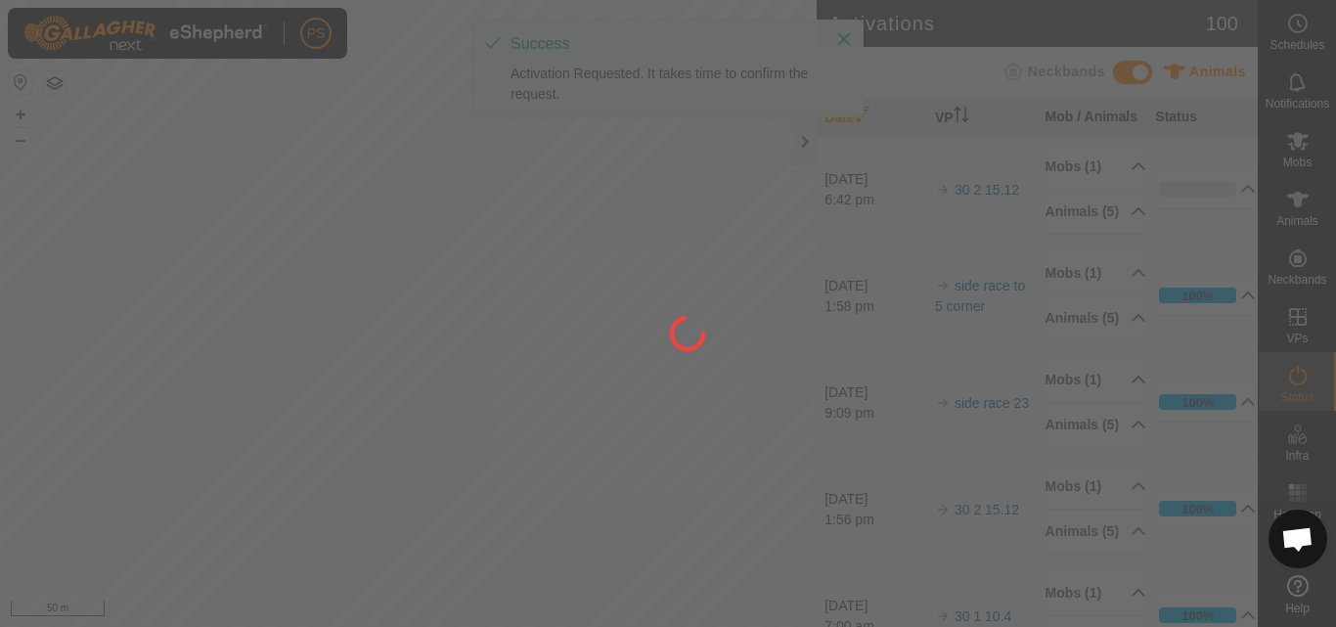
drag, startPoint x: 670, startPoint y: 556, endPoint x: 616, endPoint y: 547, distance: 54.7
click at [616, 547] on div at bounding box center [668, 313] width 1336 height 627
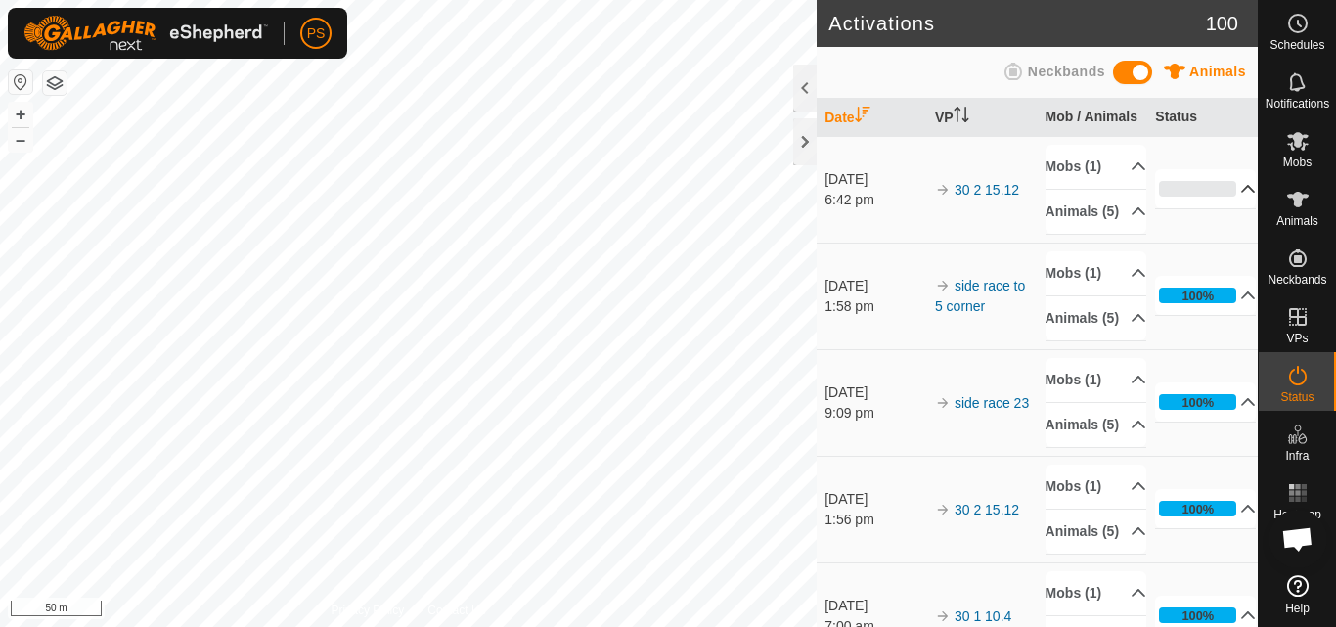
click at [1217, 208] on p-accordion-header "0%" at bounding box center [1205, 188] width 101 height 39
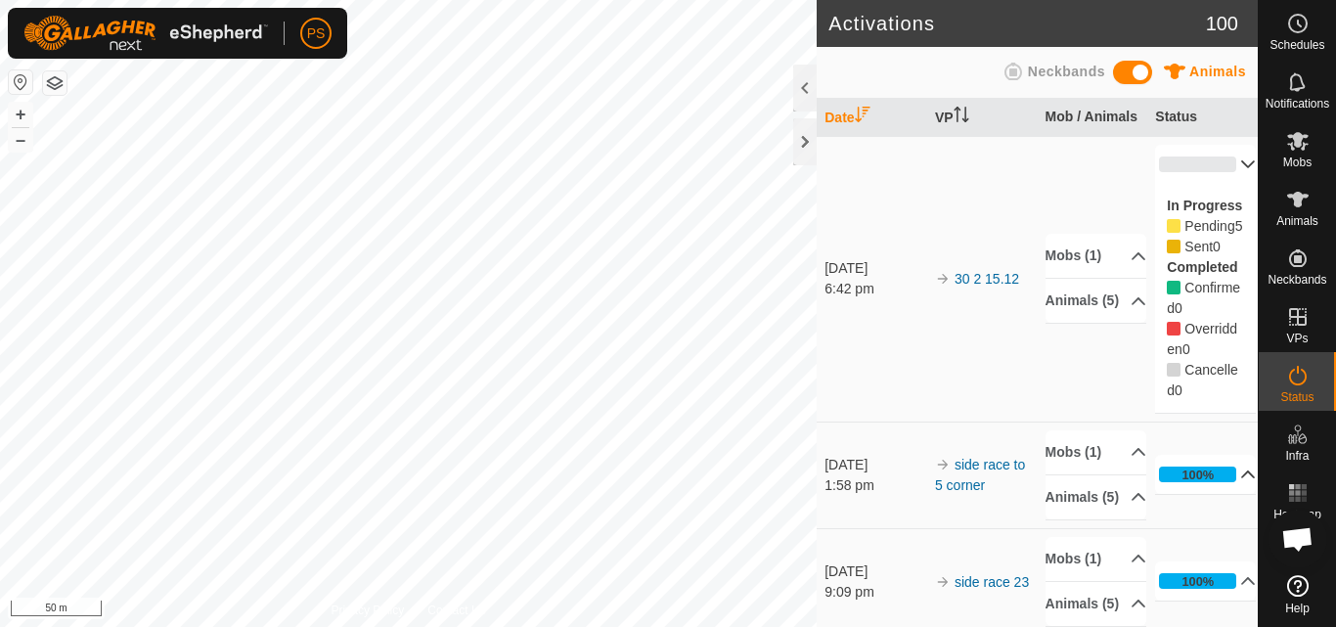
click at [1217, 494] on p-accordion-header "100%" at bounding box center [1205, 474] width 101 height 39
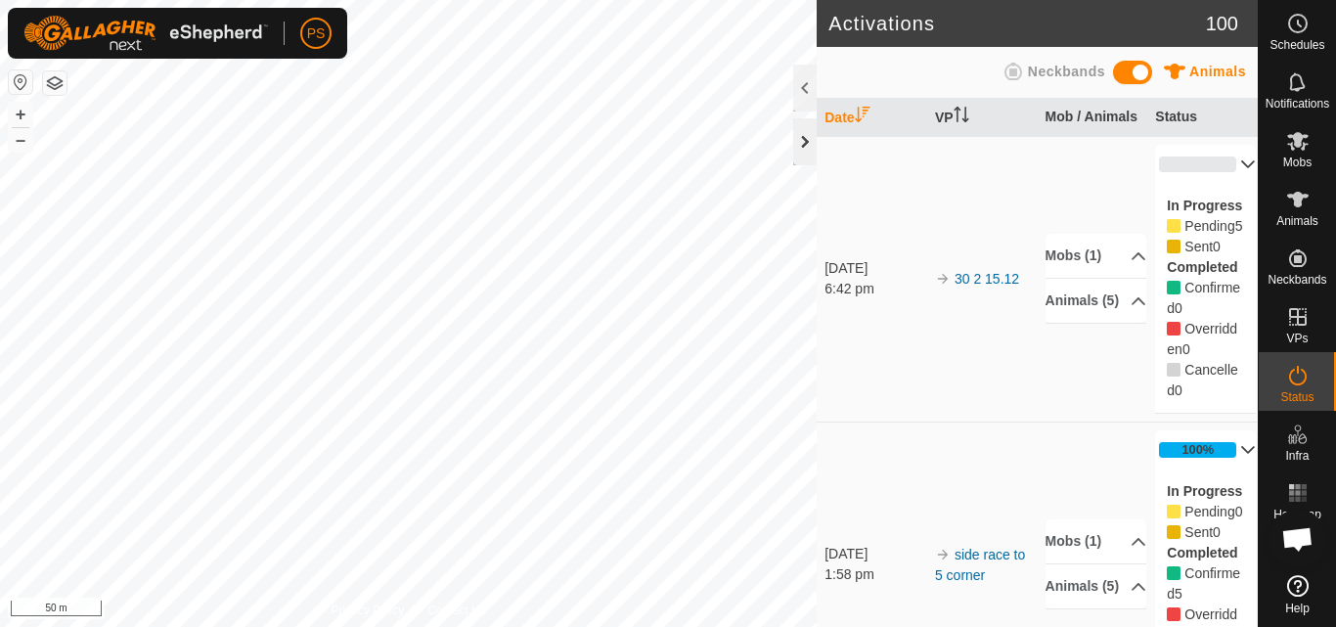
click at [802, 143] on div at bounding box center [804, 141] width 23 height 47
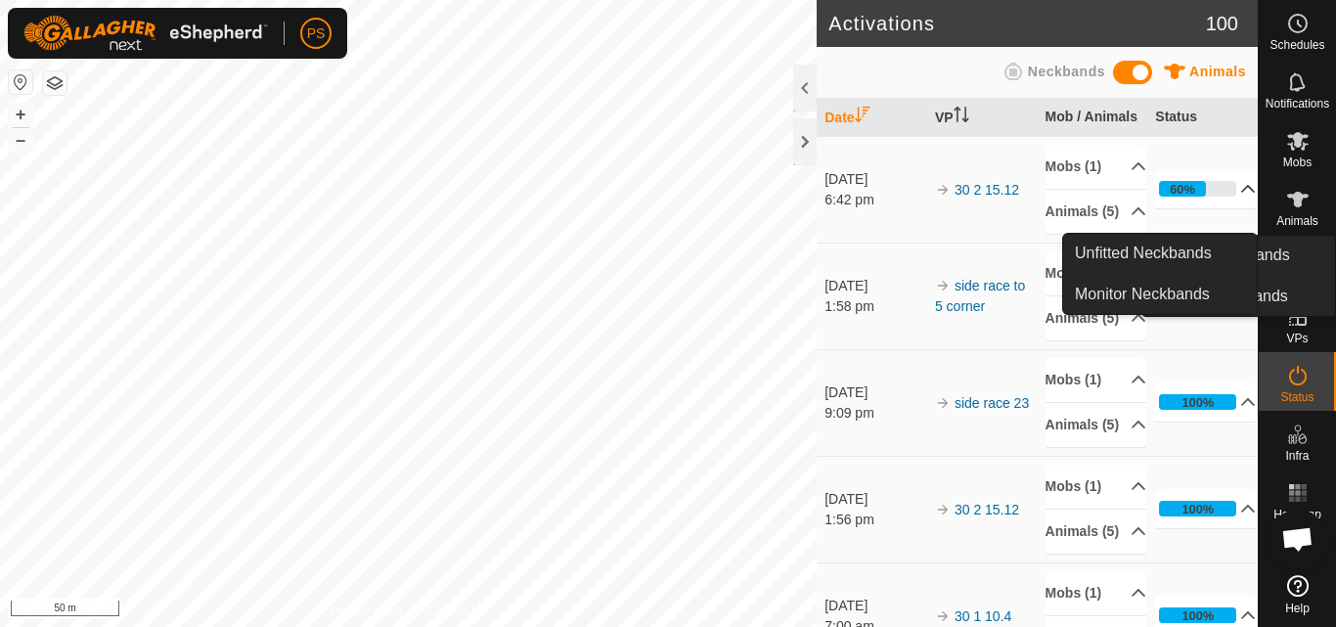
click at [1240, 197] on icon at bounding box center [1248, 189] width 16 height 16
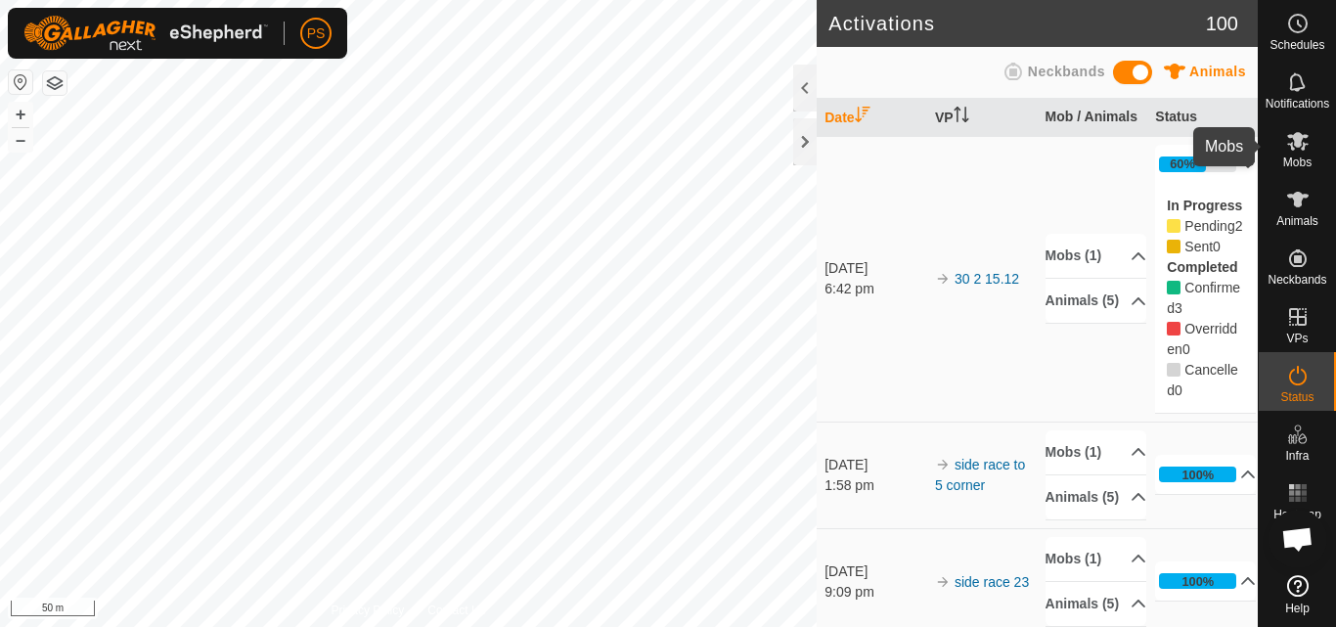
click at [1291, 141] on icon at bounding box center [1297, 140] width 23 height 23
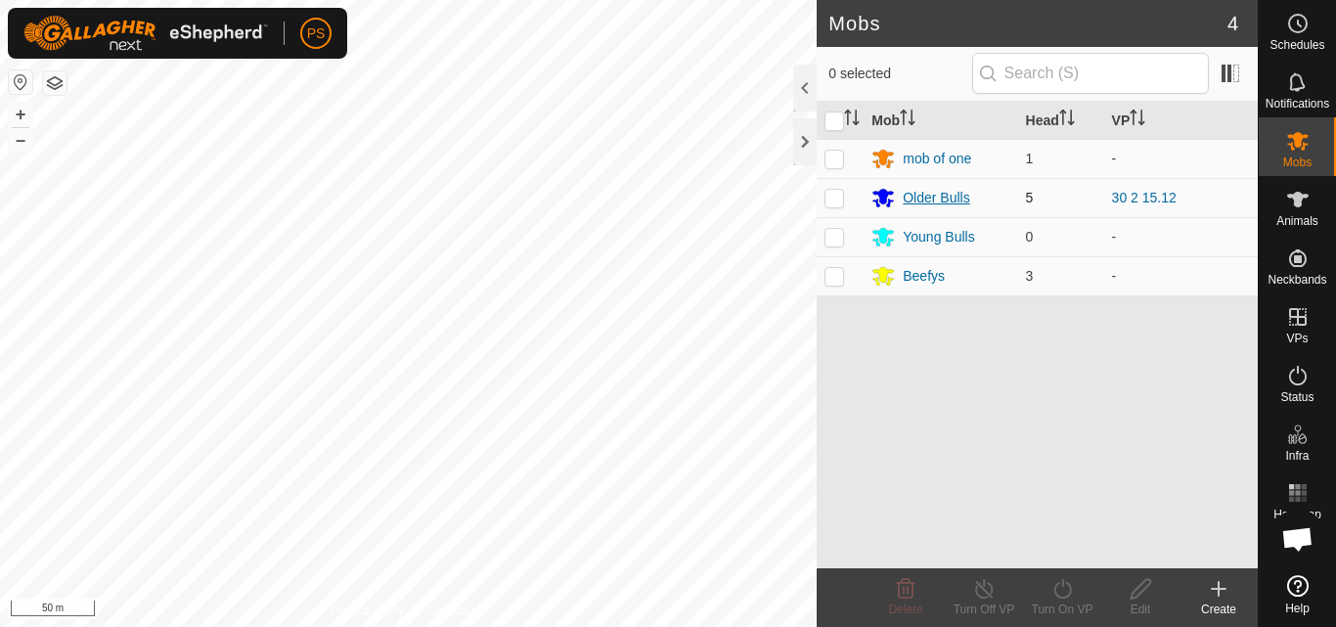
click at [921, 197] on div "Older Bulls" at bounding box center [935, 198] width 66 height 21
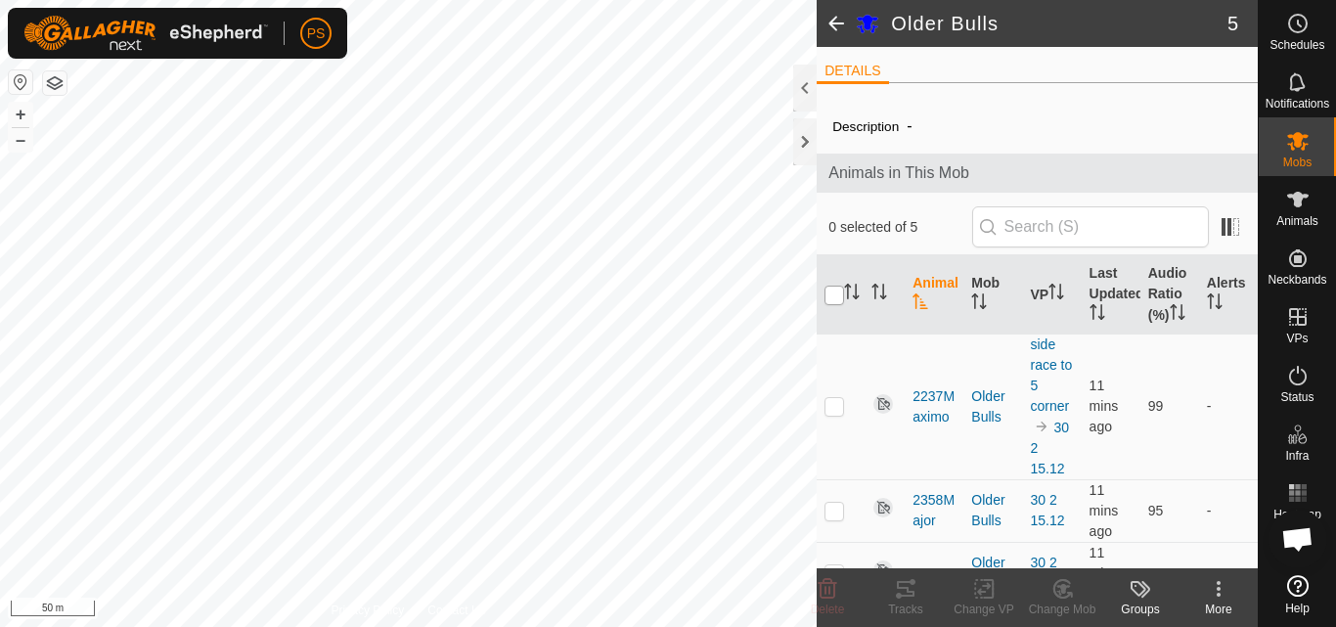
click at [832, 305] on input "checkbox" at bounding box center [834, 295] width 20 height 20
checkbox input "true"
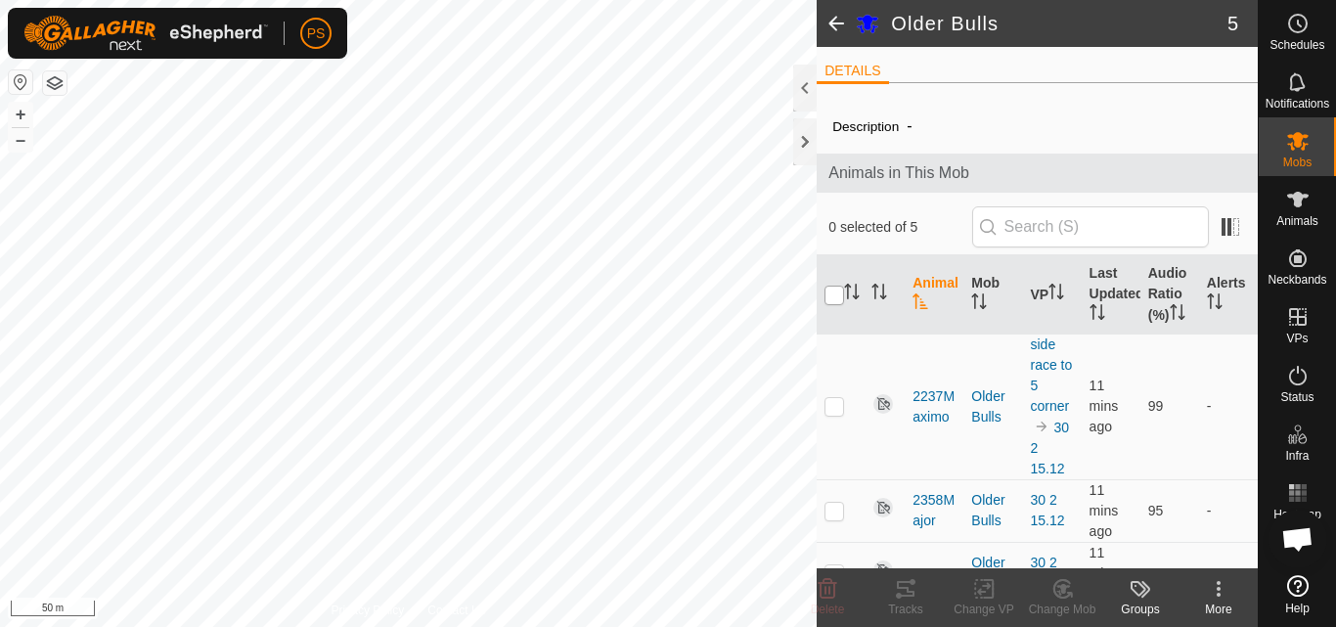
checkbox input "true"
click at [906, 585] on icon at bounding box center [905, 588] width 23 height 23
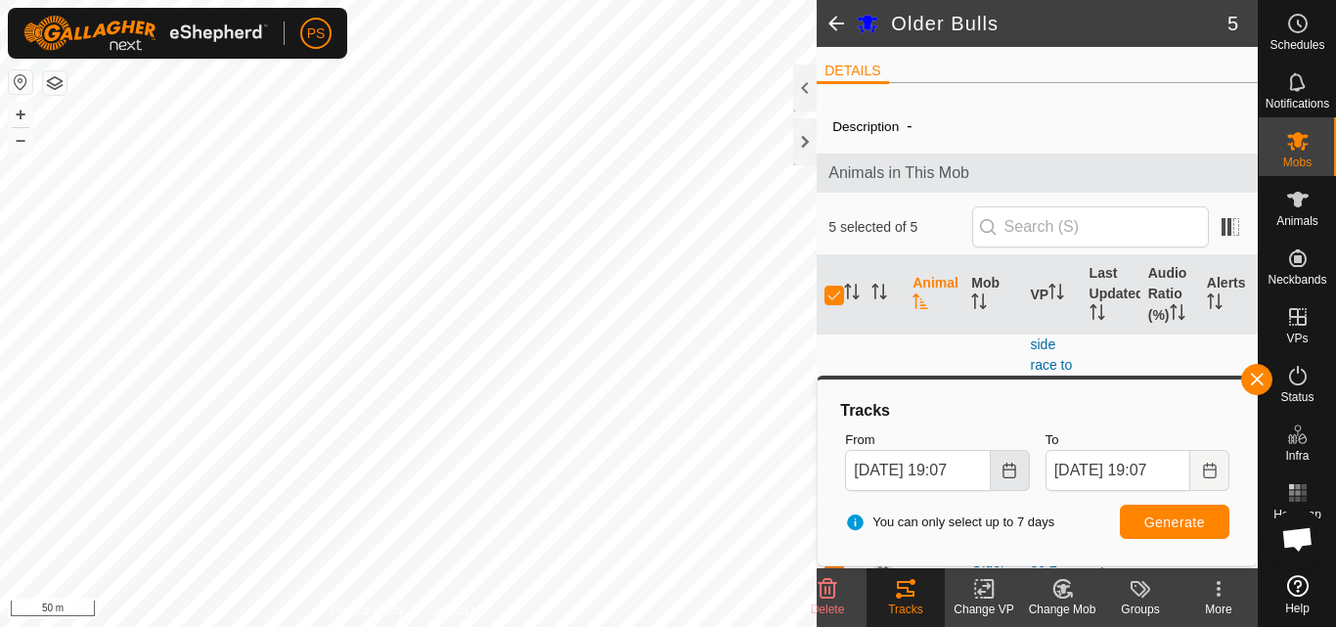
click at [1015, 466] on icon "Choose Date" at bounding box center [1008, 470] width 13 height 16
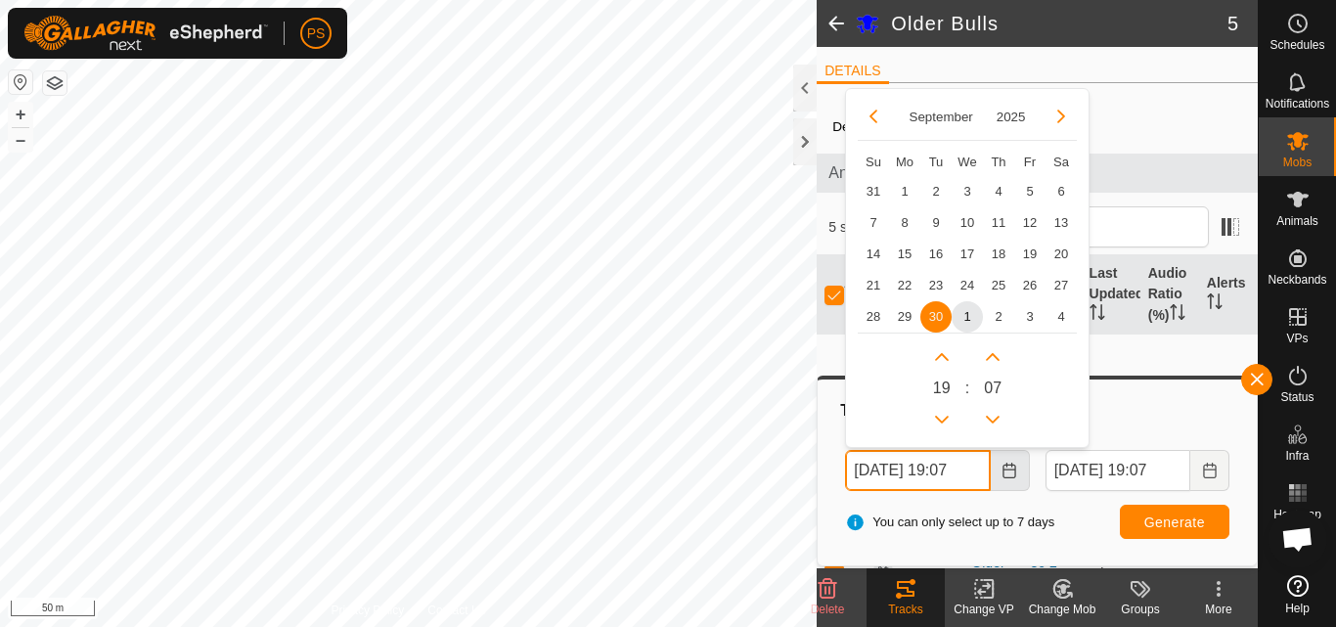
scroll to position [0, 10]
click at [970, 316] on span "1" at bounding box center [966, 315] width 31 height 31
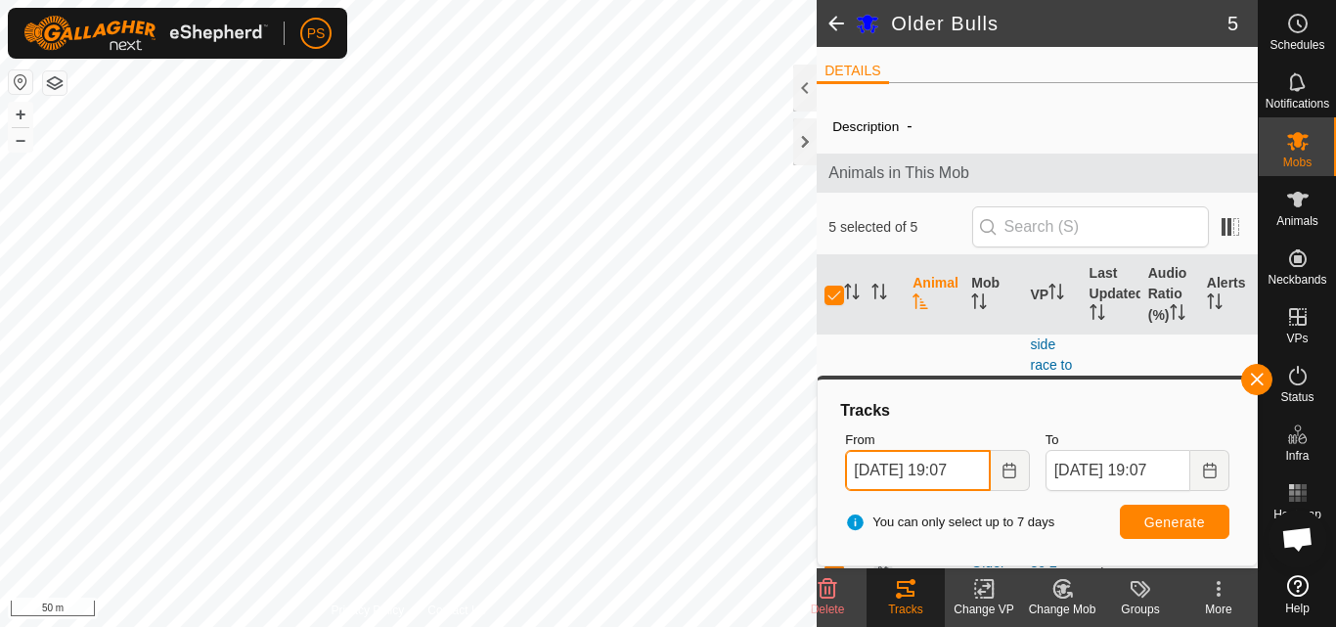
scroll to position [0, 6]
click at [1008, 470] on icon "Choose Date" at bounding box center [1009, 470] width 16 height 16
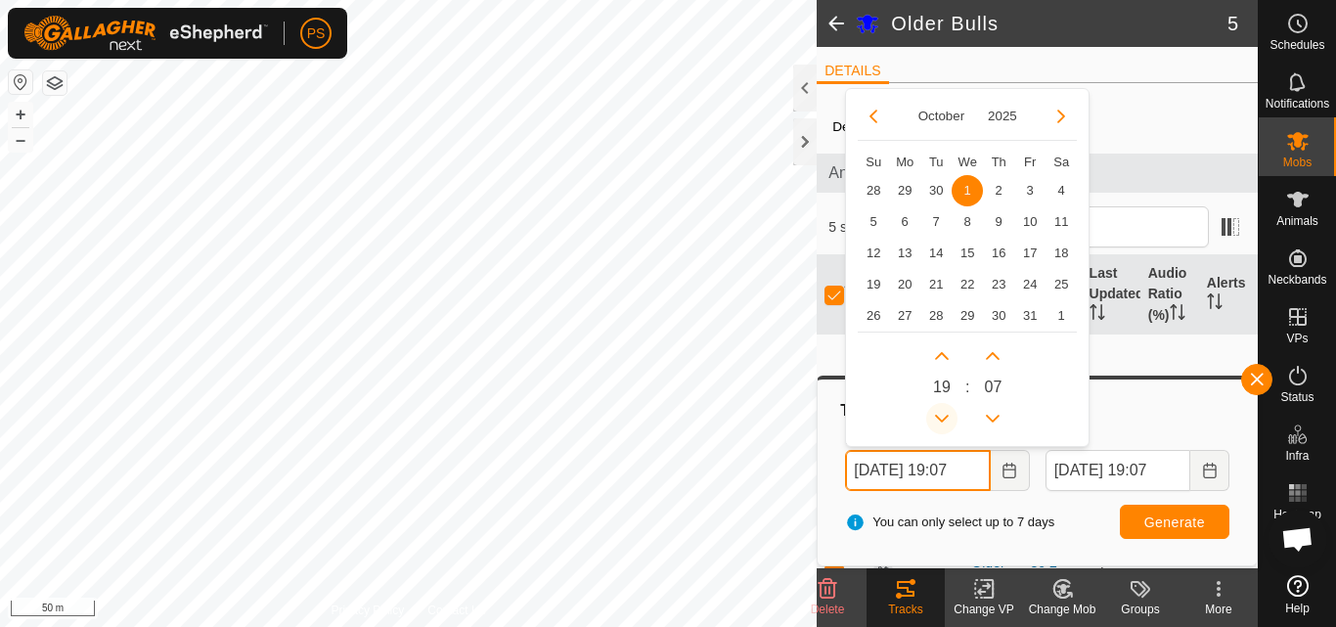
click at [939, 414] on button "Previous Hour" at bounding box center [941, 418] width 31 height 31
type input "01 Oct, 2025 18:07"
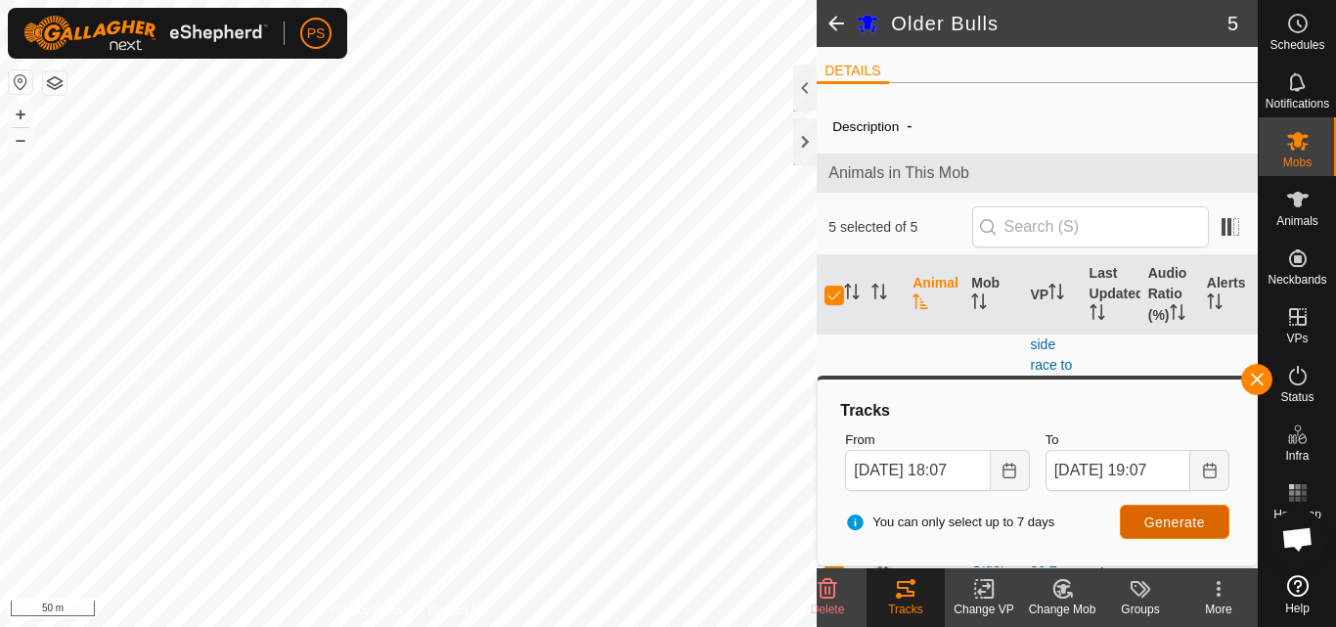
scroll to position [0, 0]
click at [1172, 525] on span "Generate" at bounding box center [1174, 522] width 61 height 16
click at [1295, 145] on icon at bounding box center [1298, 141] width 22 height 19
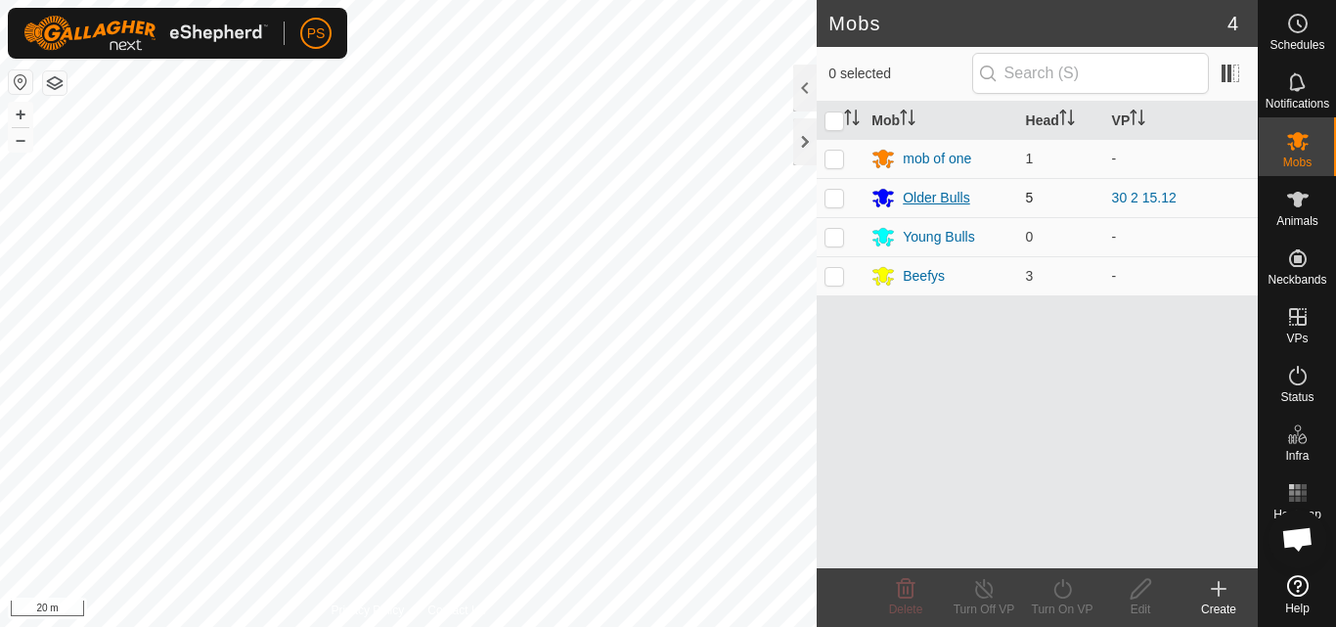
click at [945, 197] on div "Older Bulls" at bounding box center [935, 198] width 66 height 21
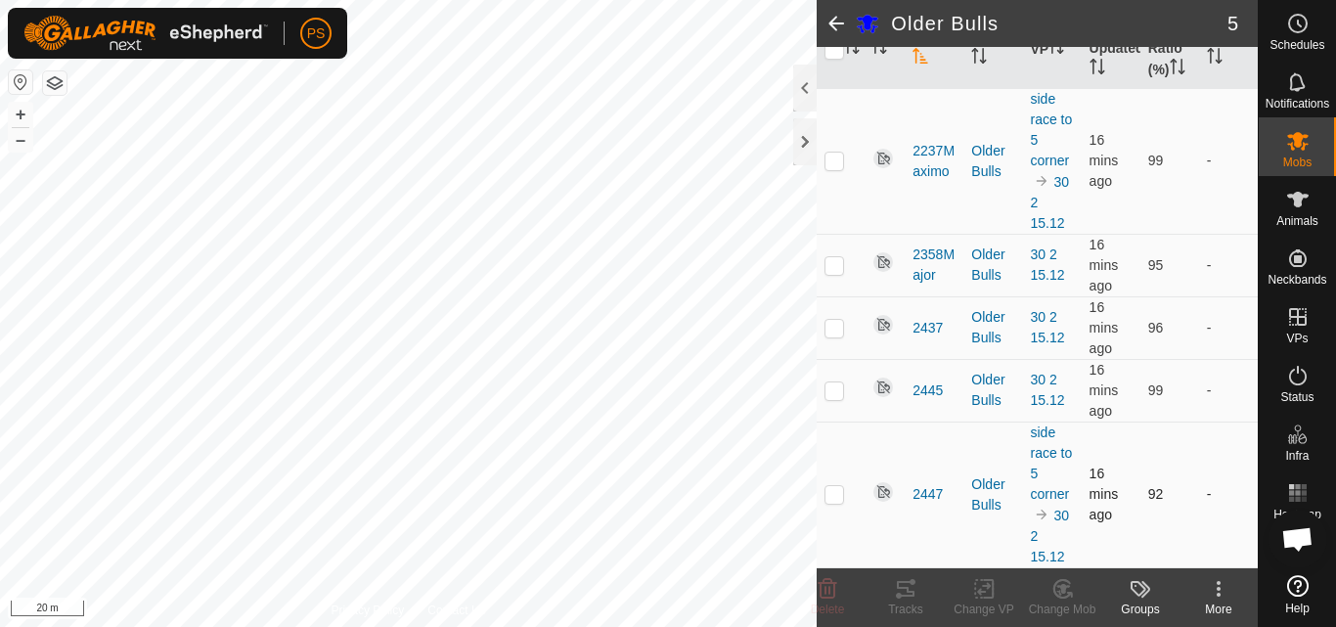
scroll to position [168, 0]
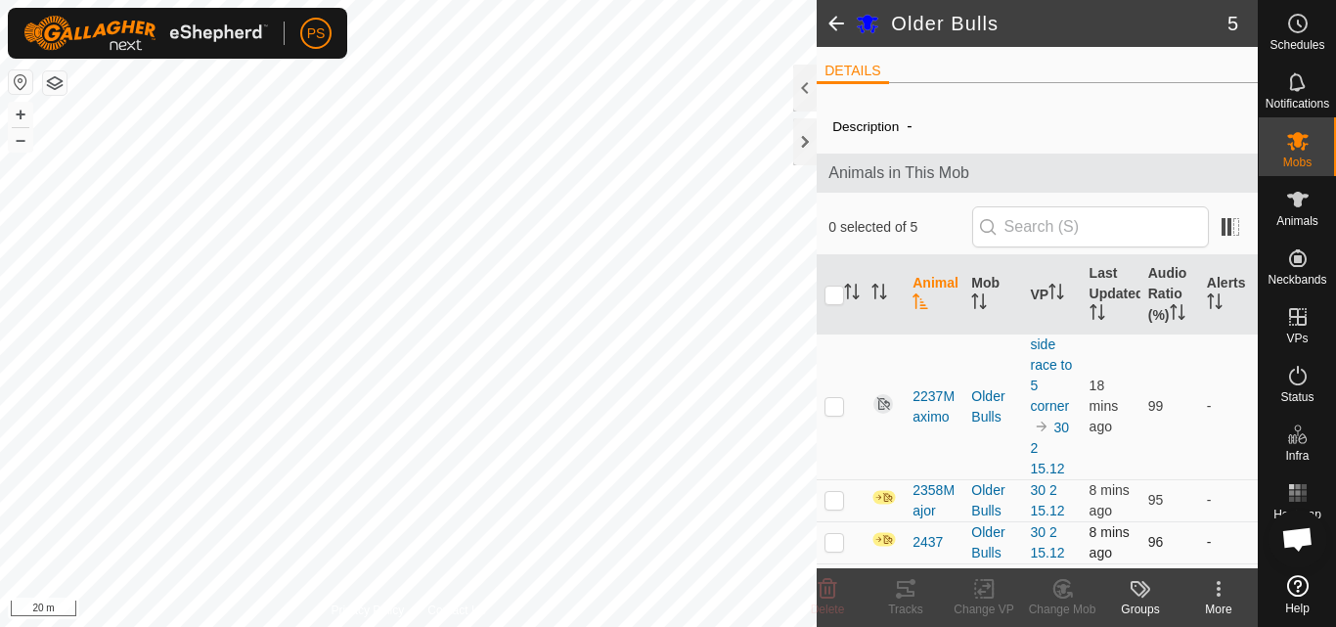
scroll to position [101, 0]
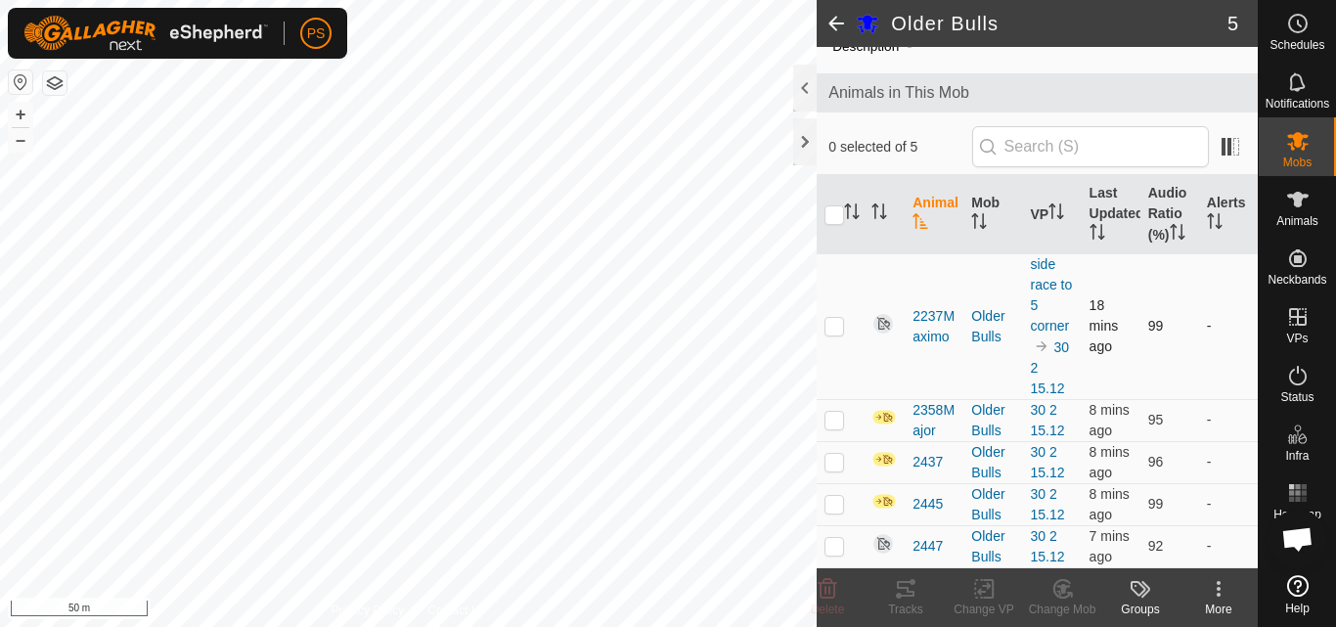
click at [824, 328] on p-checkbox at bounding box center [834, 326] width 20 height 16
checkbox input "true"
click at [930, 318] on span "2237Maximo" at bounding box center [933, 326] width 43 height 41
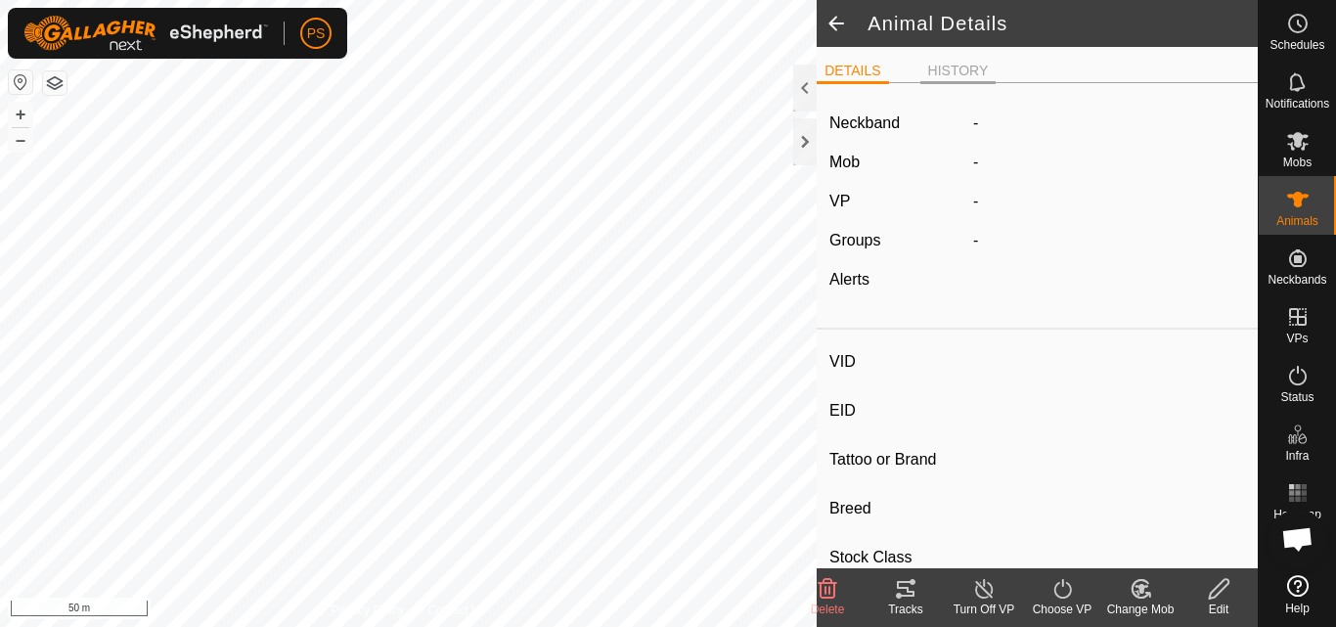
click at [974, 61] on li "HISTORY" at bounding box center [958, 72] width 76 height 23
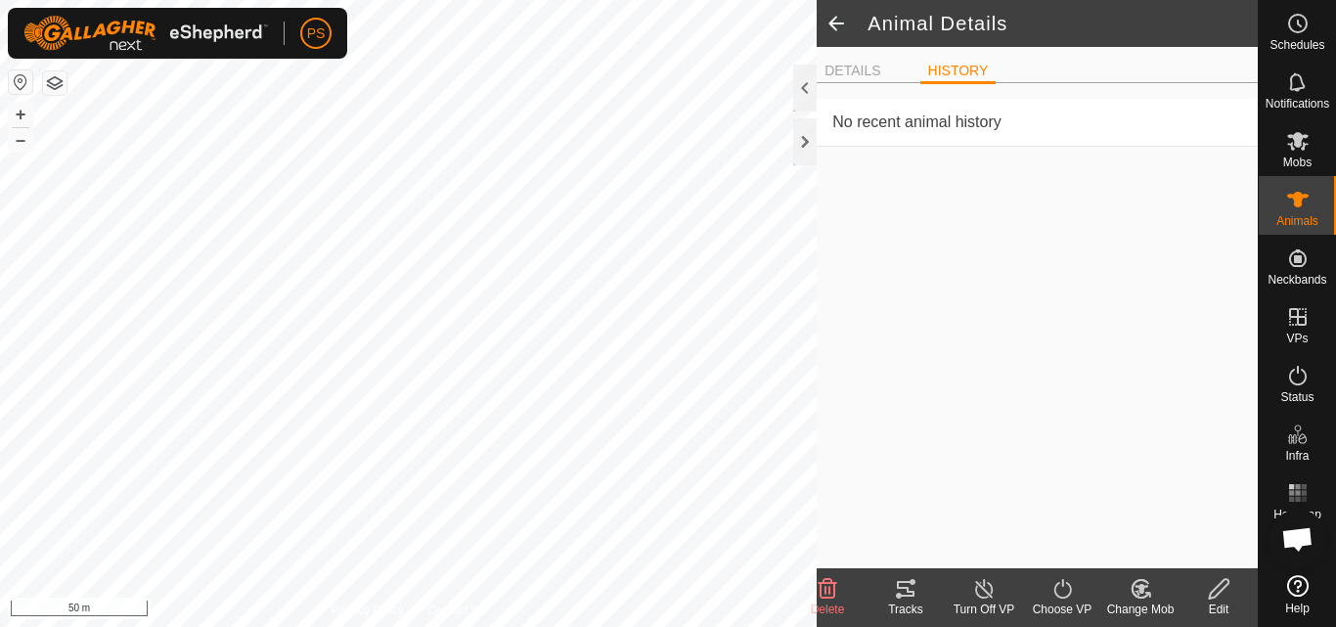
click at [861, 60] on ul "DETAILS HISTORY" at bounding box center [1036, 71] width 441 height 24
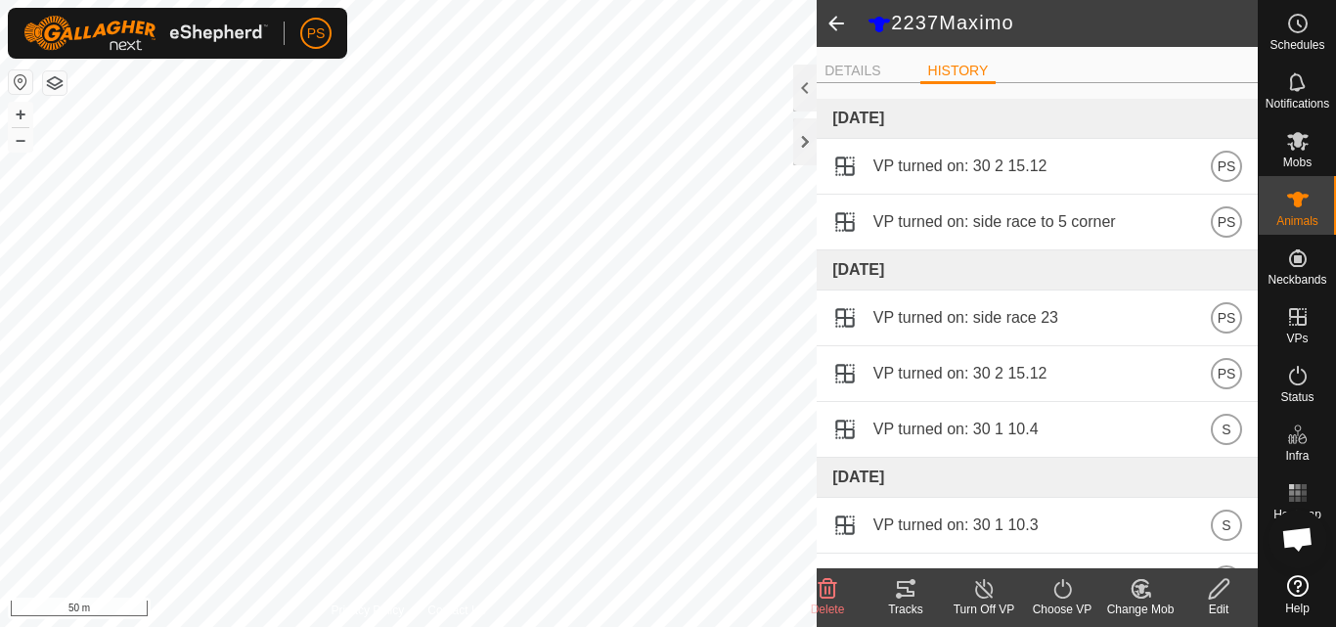
click at [831, 26] on span at bounding box center [835, 23] width 39 height 47
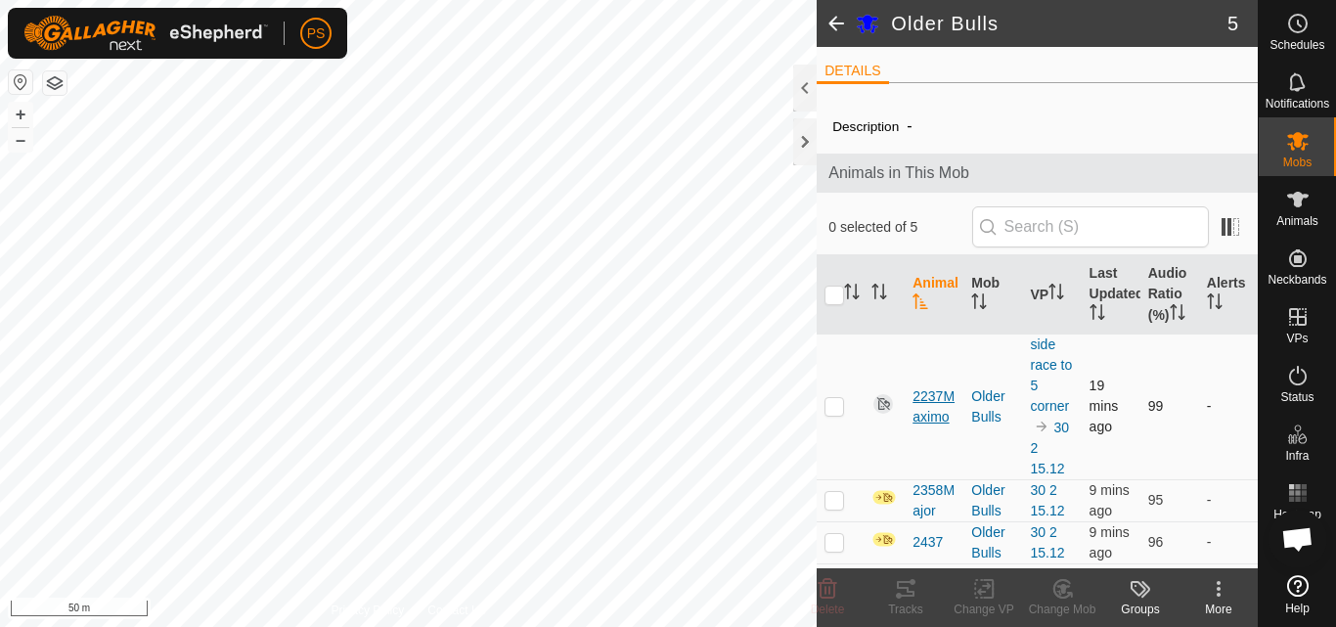
click at [932, 427] on span "2237Maximo" at bounding box center [933, 406] width 43 height 41
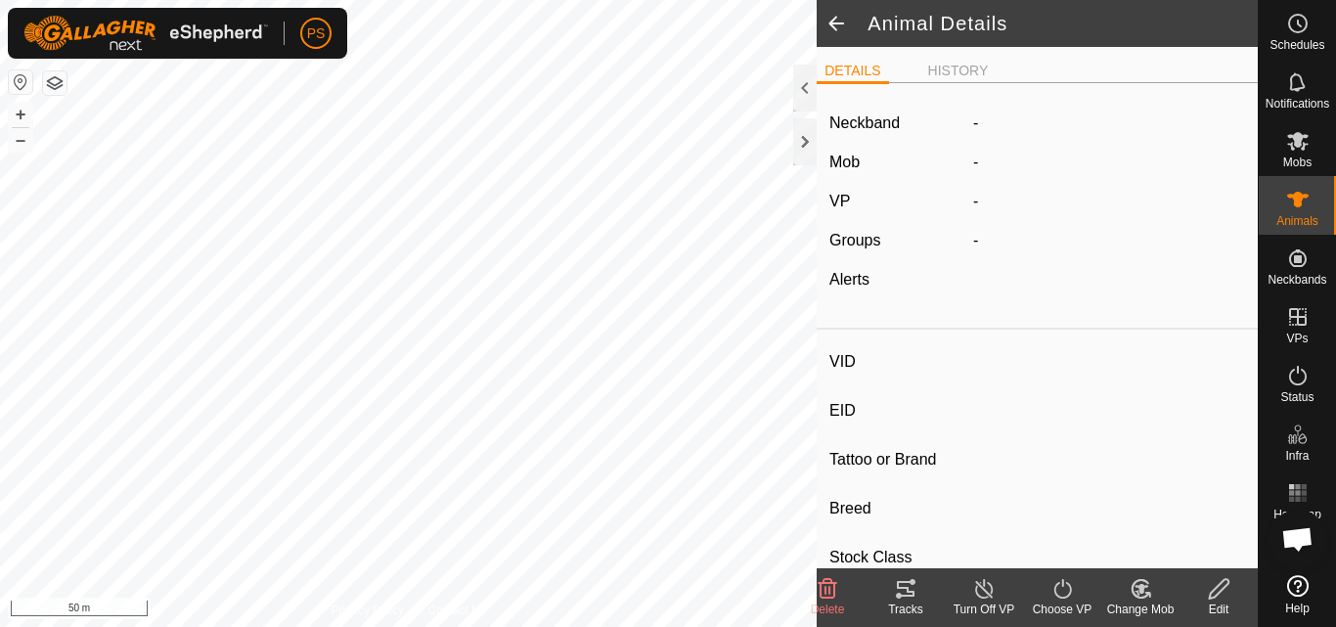
type input "2237Maximo"
type input "-"
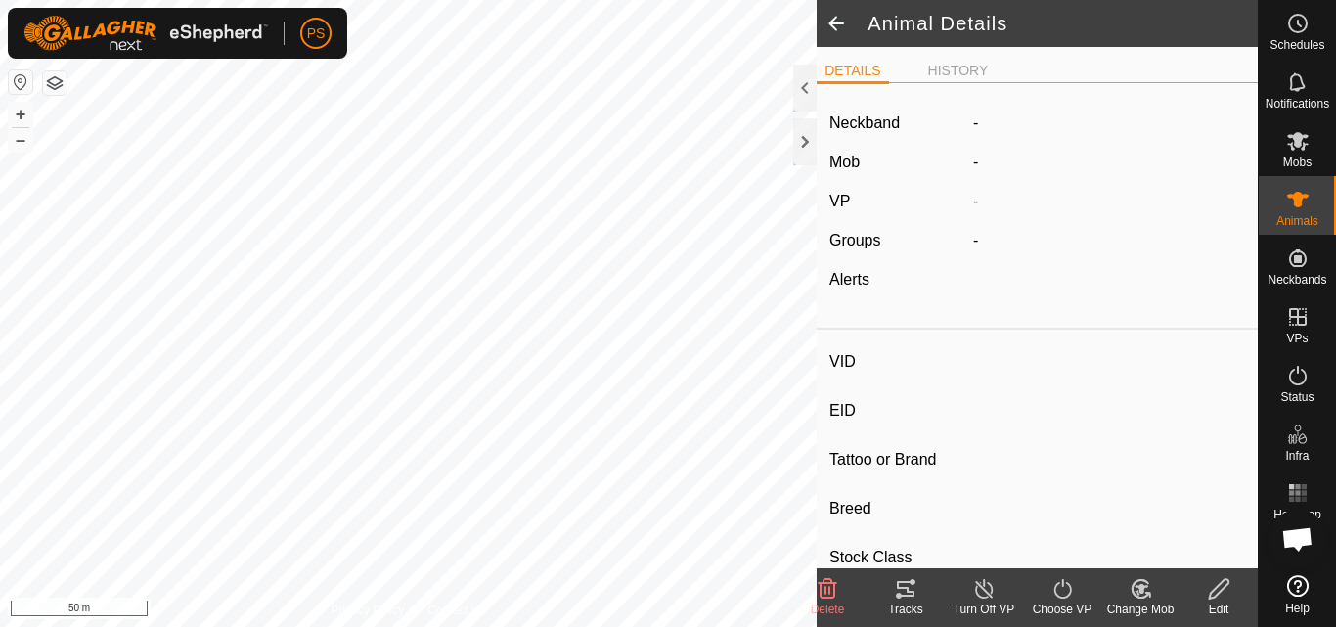
type input "0 kg"
type input "-"
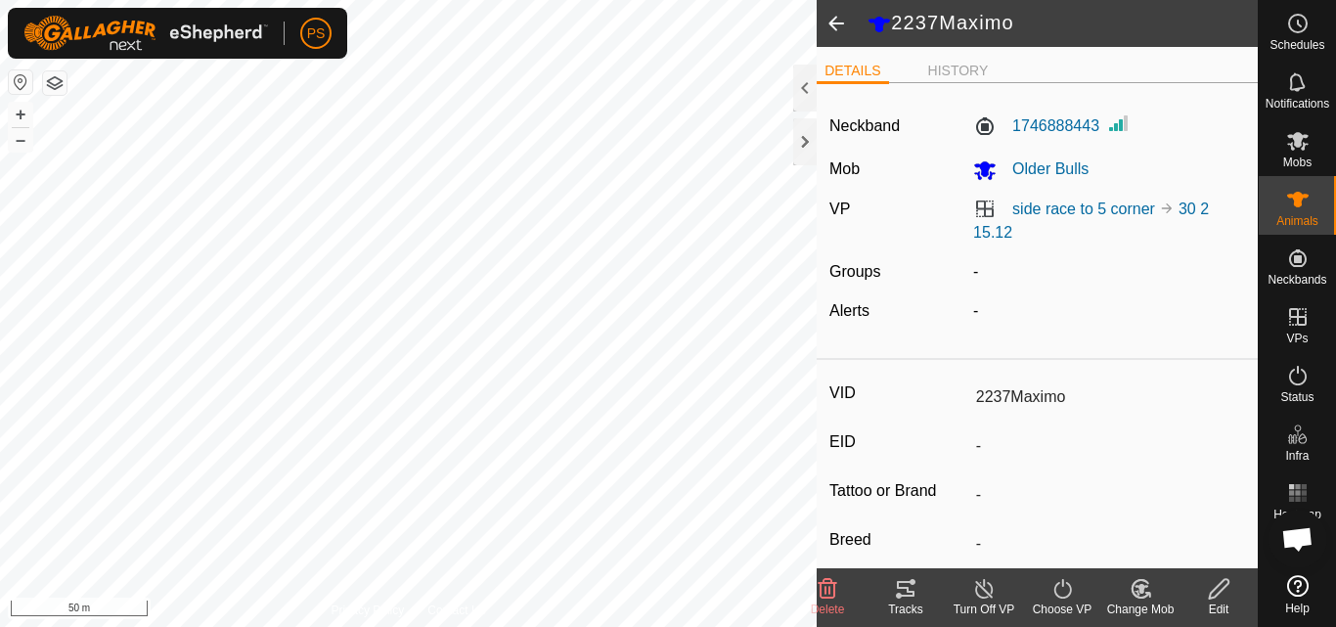
click at [837, 21] on span at bounding box center [835, 23] width 39 height 47
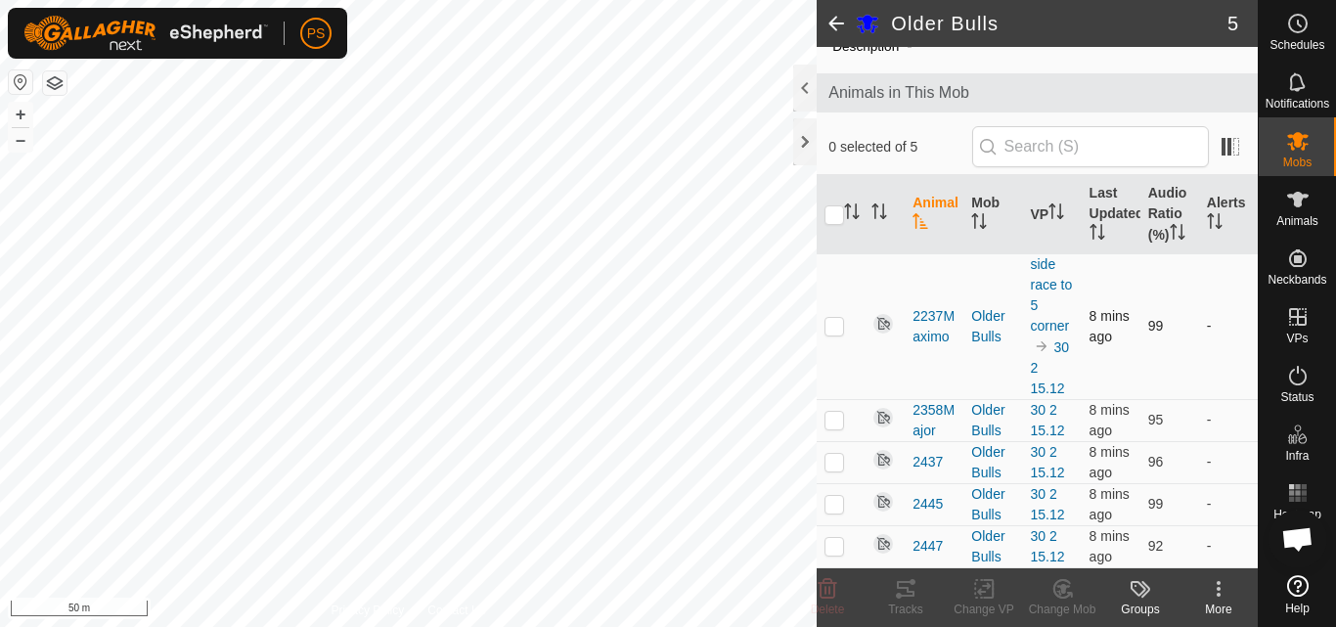
scroll to position [101, 0]
